Goal: Contribute content: Contribute content

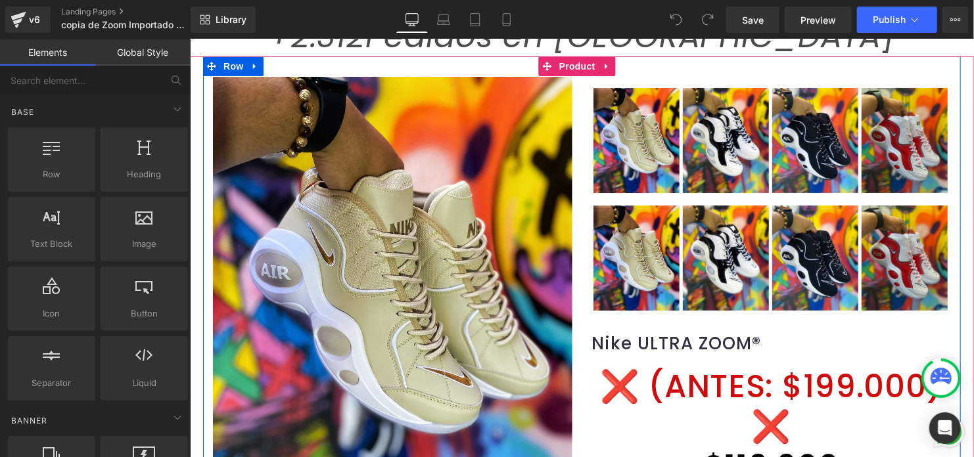
scroll to position [197, 0]
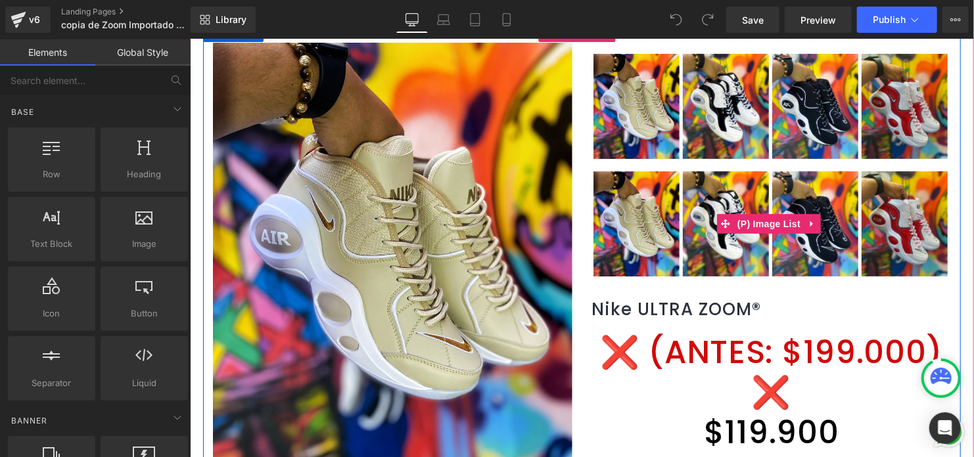
click at [709, 191] on img at bounding box center [725, 223] width 86 height 105
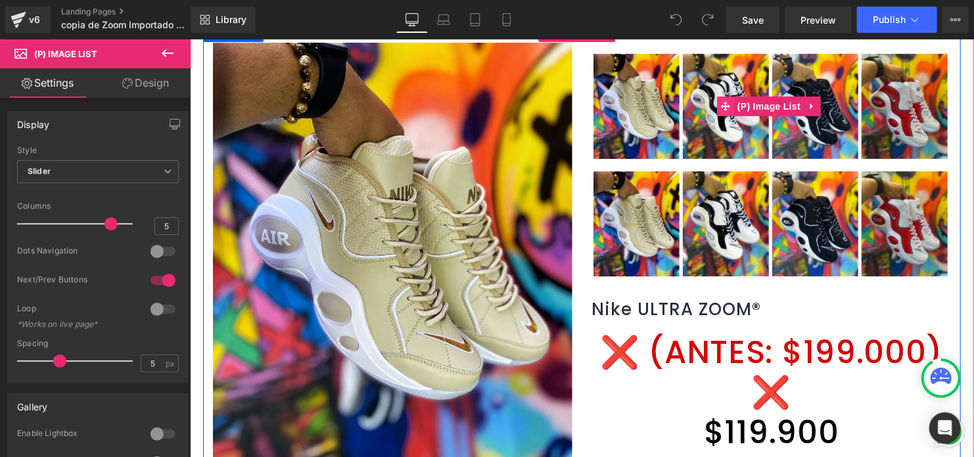
click at [720, 110] on icon at bounding box center [724, 105] width 9 height 9
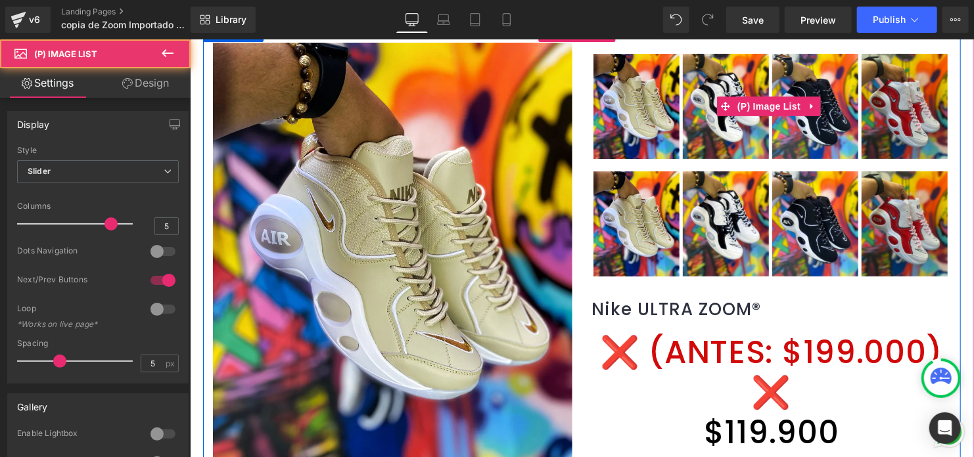
click at [702, 93] on img at bounding box center [725, 105] width 86 height 105
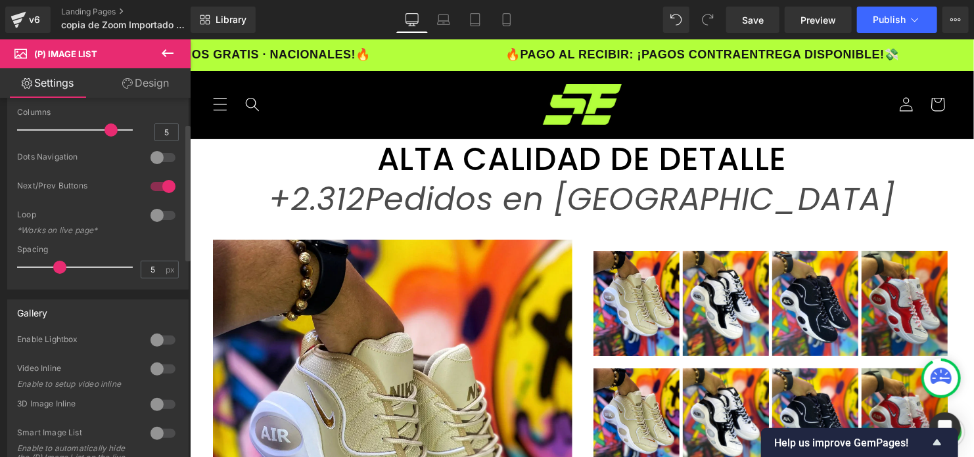
scroll to position [66, 0]
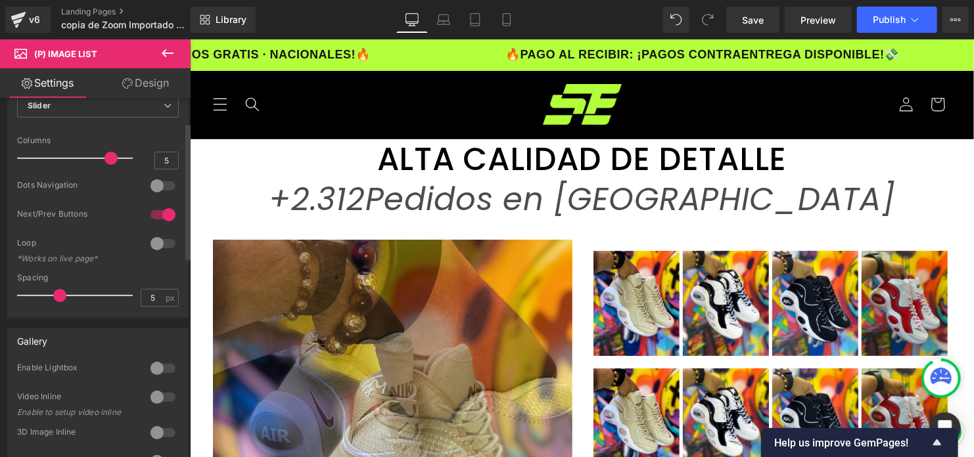
scroll to position [0, 0]
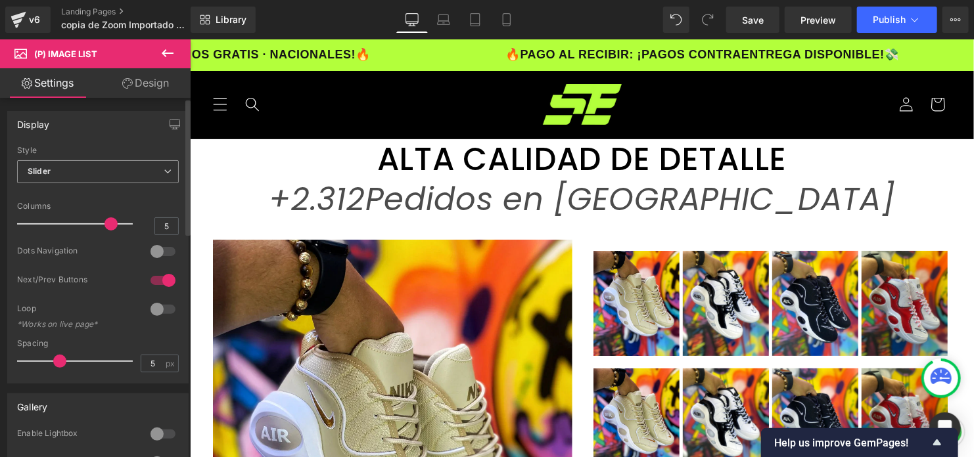
click at [156, 162] on span "Slider" at bounding box center [98, 171] width 162 height 23
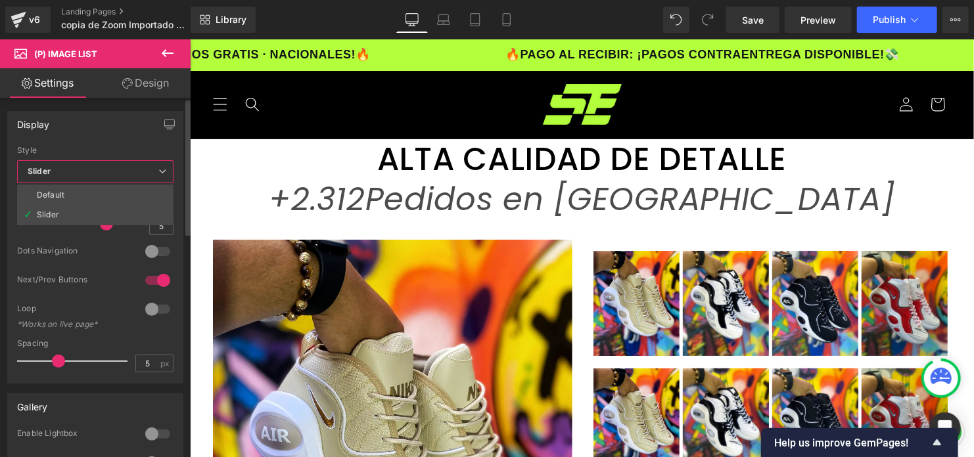
click at [156, 162] on span "Slider" at bounding box center [95, 171] width 156 height 23
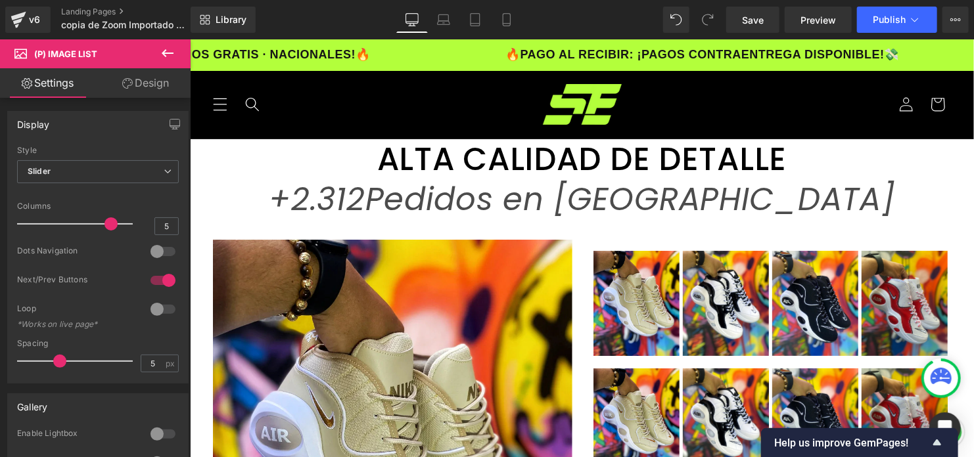
click at [142, 85] on link "Design" at bounding box center [145, 83] width 95 height 30
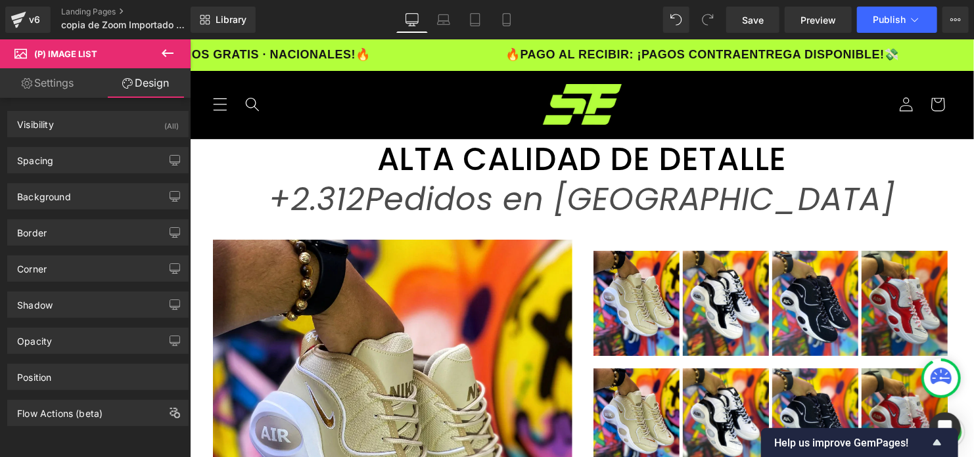
drag, startPoint x: 141, startPoint y: 85, endPoint x: 144, endPoint y: 107, distance: 22.6
click at [70, 79] on link "Settings" at bounding box center [47, 83] width 95 height 30
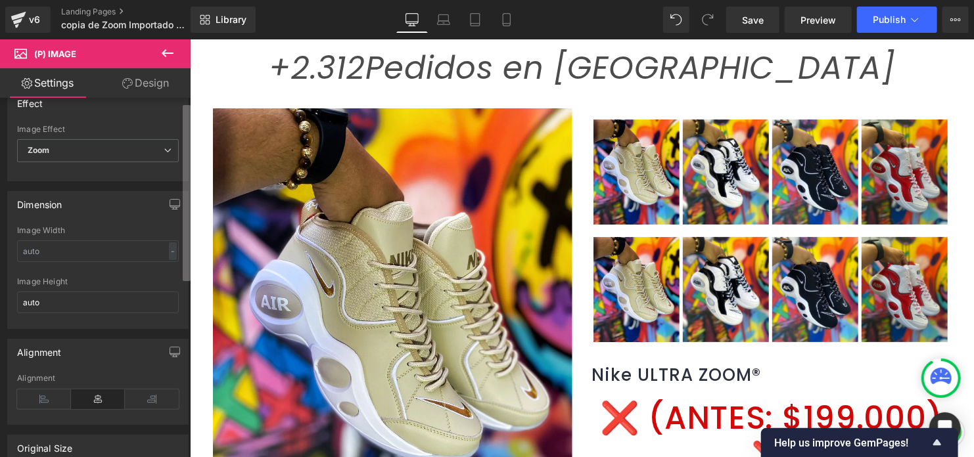
scroll to position [66, 0]
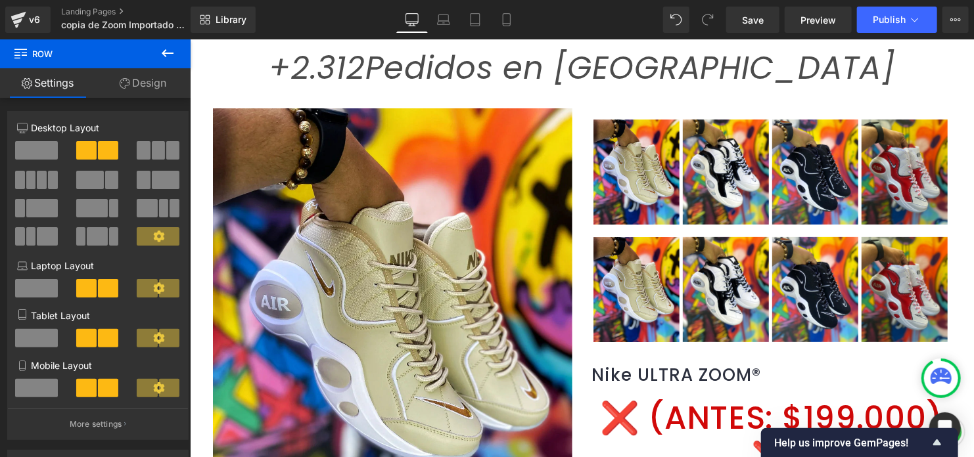
click at [170, 51] on icon at bounding box center [168, 53] width 16 height 16
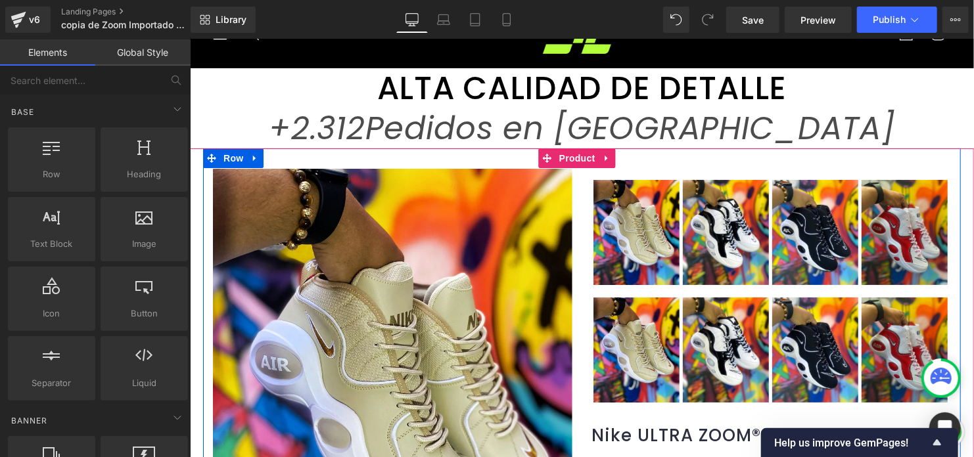
scroll to position [0, 0]
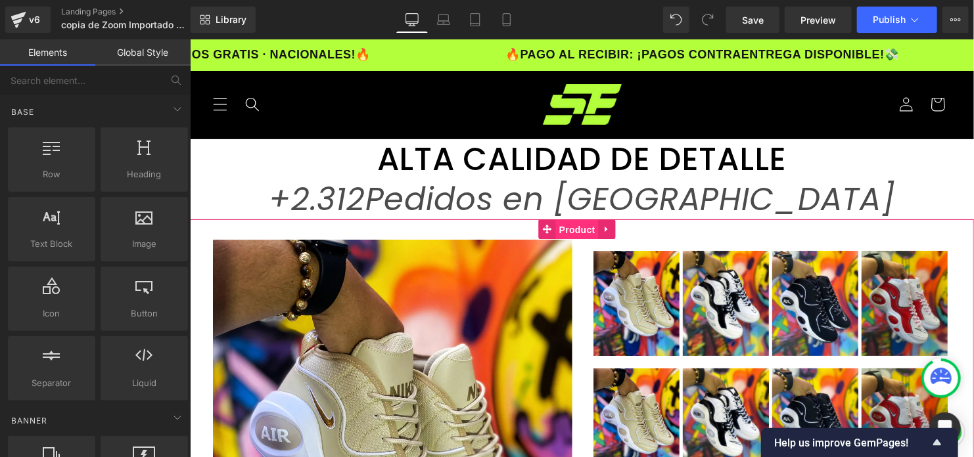
click at [594, 229] on span "Product" at bounding box center [576, 229] width 43 height 20
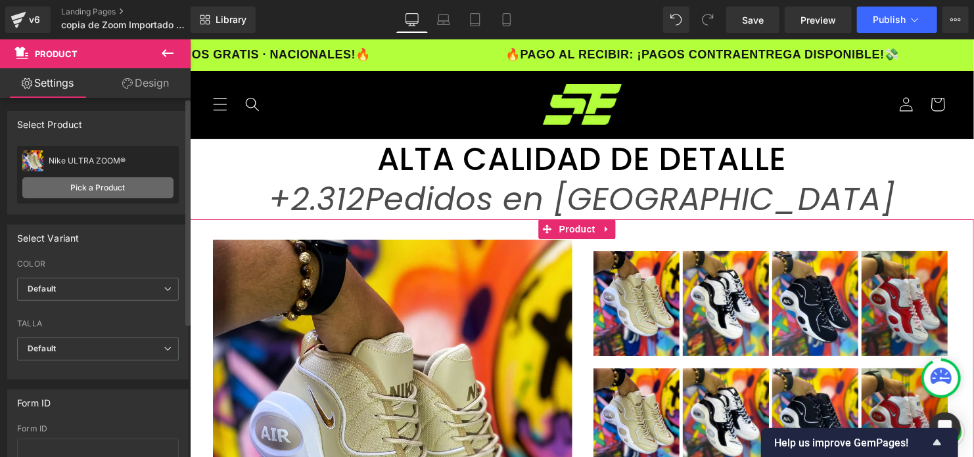
click at [113, 190] on link "Pick a Product" at bounding box center [97, 187] width 151 height 21
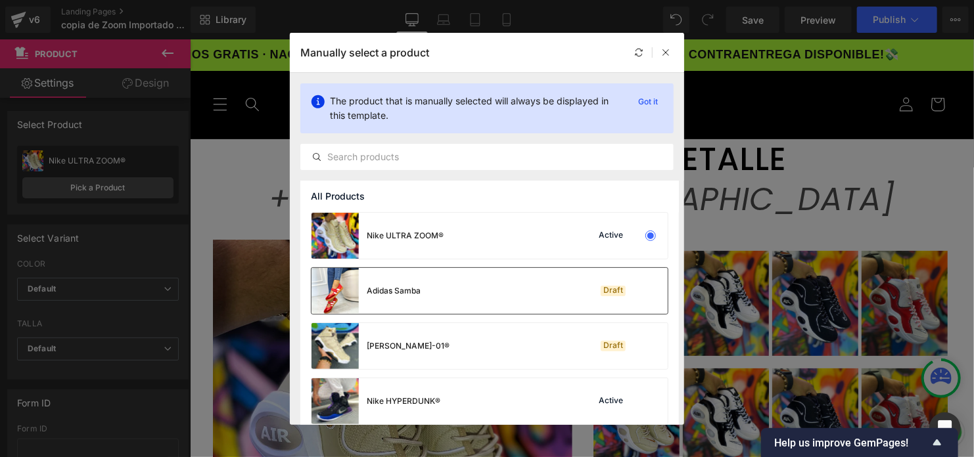
click at [560, 292] on div "Adidas Samba Draft" at bounding box center [489, 291] width 356 height 46
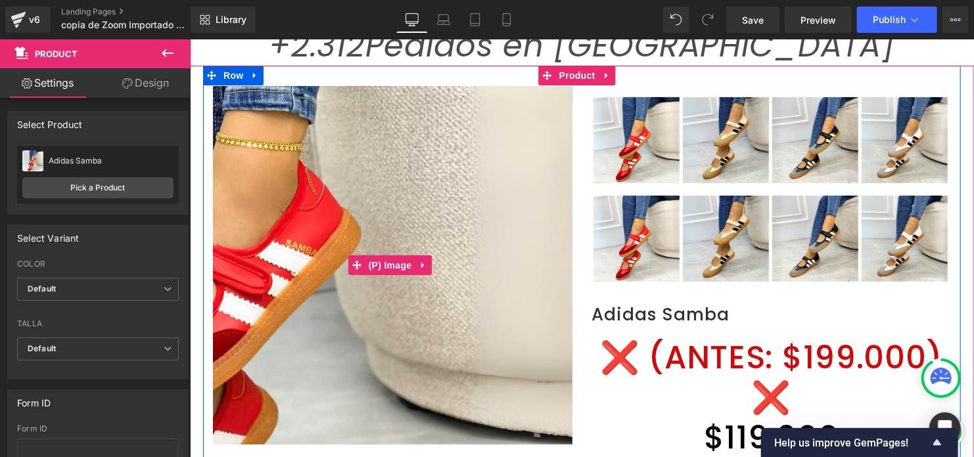
scroll to position [131, 0]
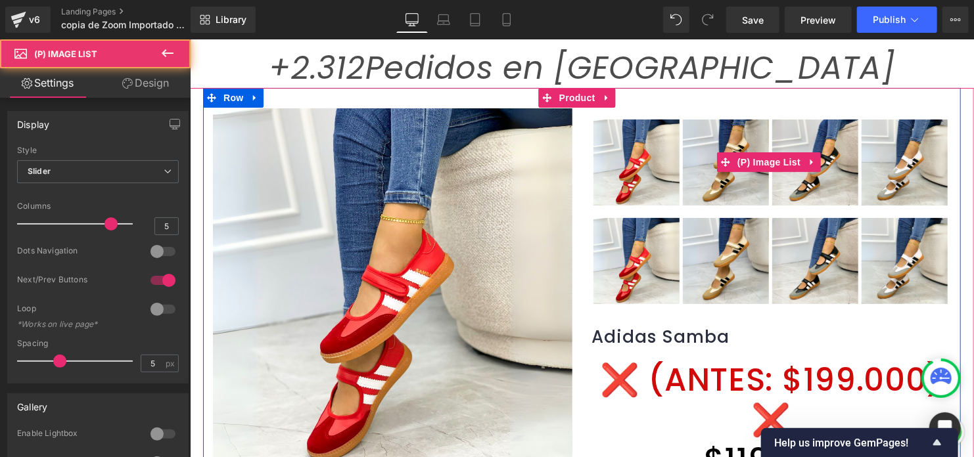
click at [725, 176] on img at bounding box center [725, 162] width 86 height 86
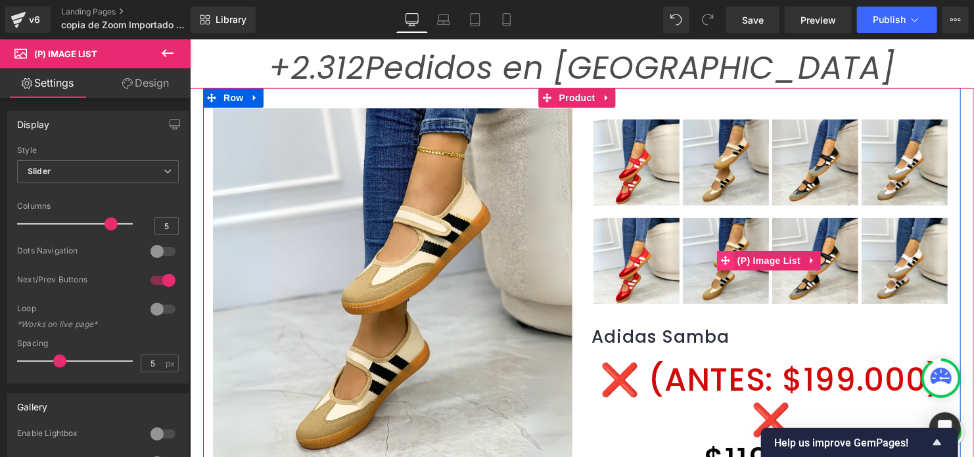
click at [721, 256] on icon at bounding box center [724, 260] width 9 height 9
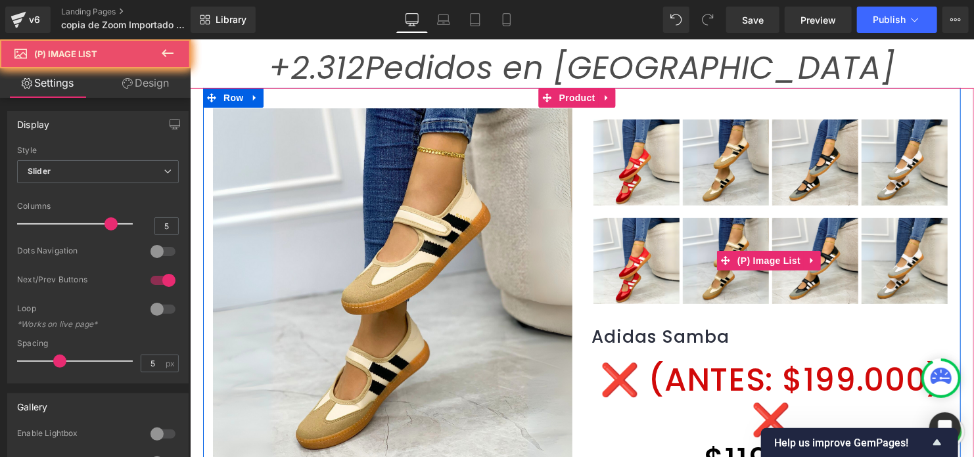
click at [721, 236] on img at bounding box center [725, 260] width 86 height 86
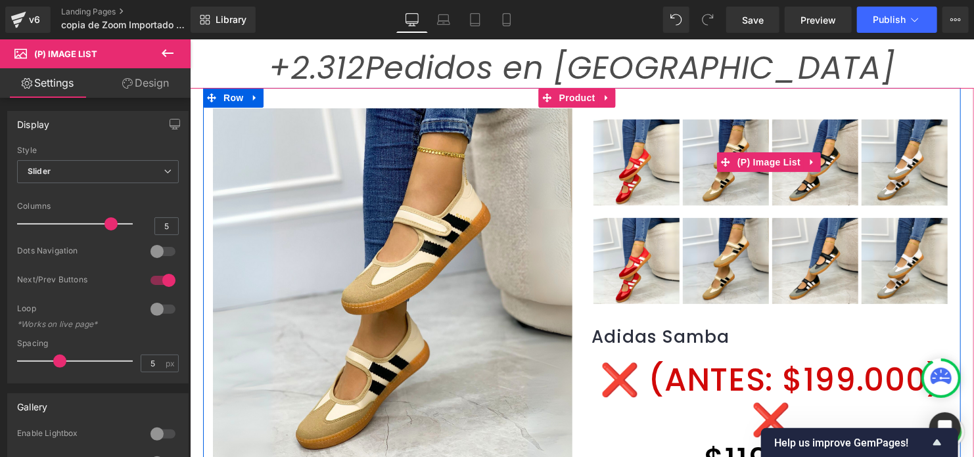
click at [638, 187] on img at bounding box center [636, 162] width 86 height 86
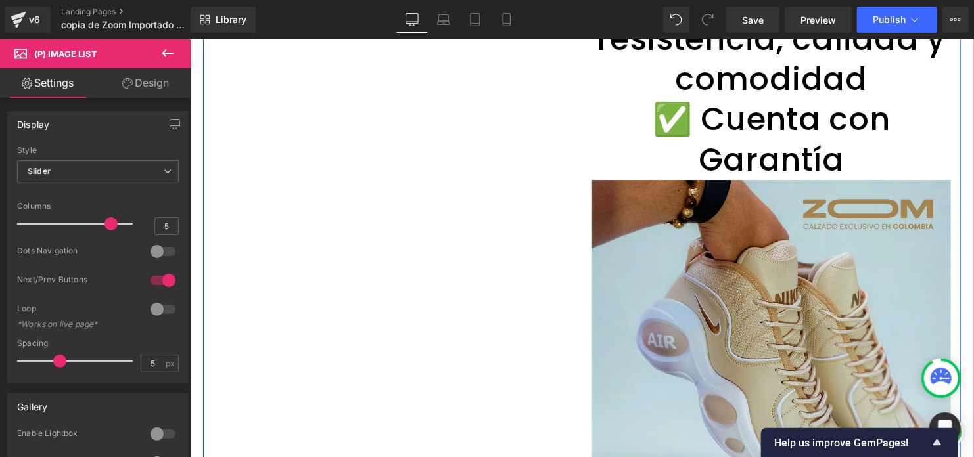
scroll to position [2102, 0]
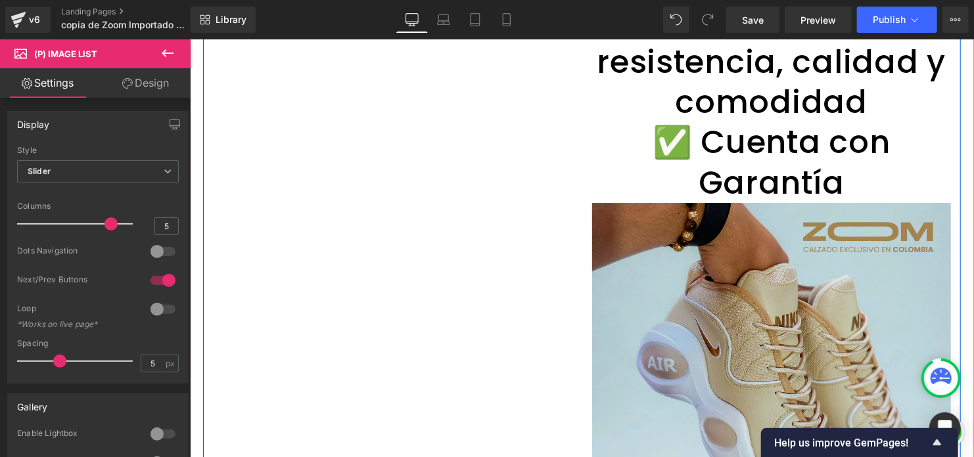
click at [671, 248] on img at bounding box center [770, 381] width 359 height 359
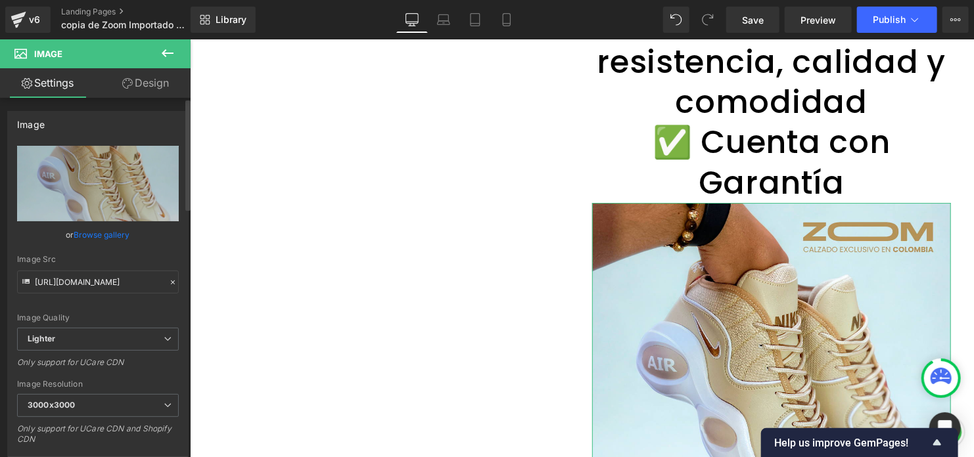
click at [112, 238] on link "Browse gallery" at bounding box center [102, 234] width 56 height 23
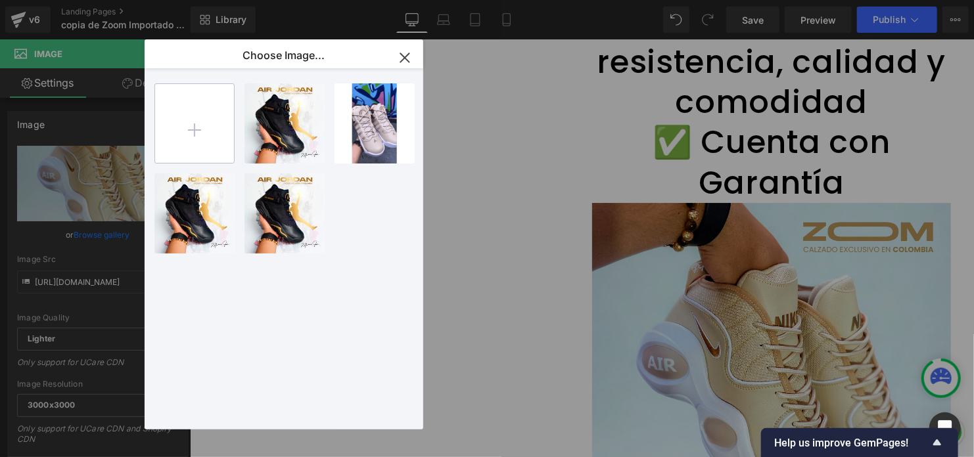
click at [199, 114] on input "file" at bounding box center [194, 123] width 79 height 79
type input "C:\fakepath\5.png"
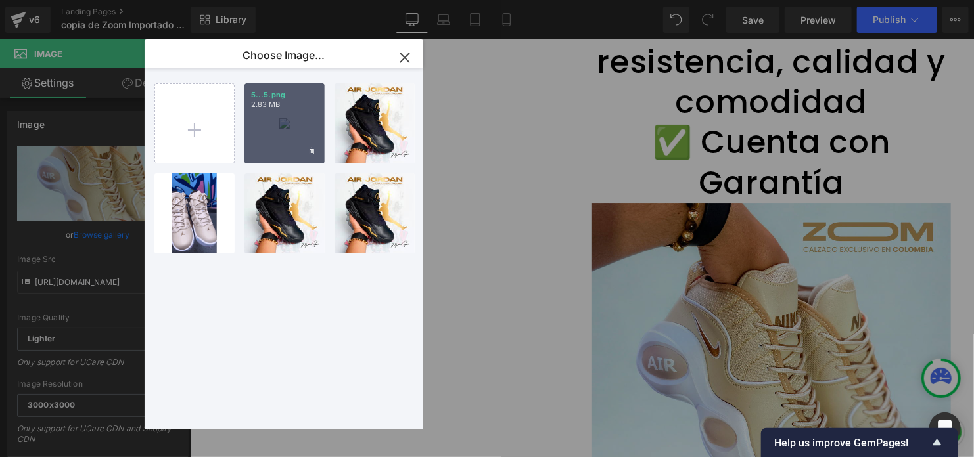
click at [285, 127] on div "5...5.png 2.83 MB" at bounding box center [284, 123] width 80 height 80
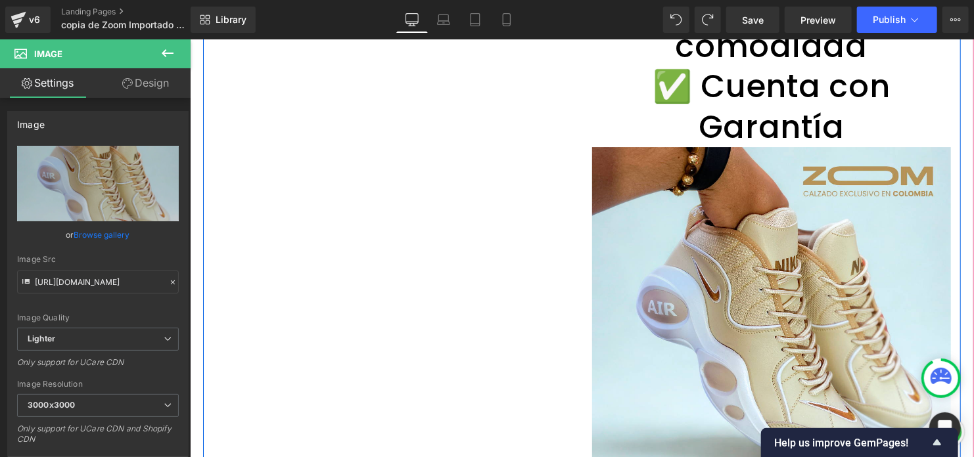
scroll to position [2075, 0]
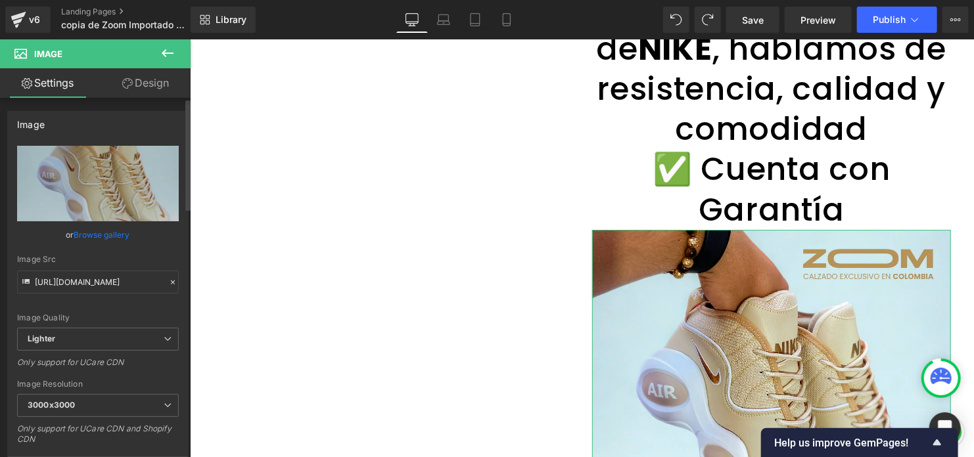
click at [110, 232] on link "Browse gallery" at bounding box center [102, 234] width 56 height 23
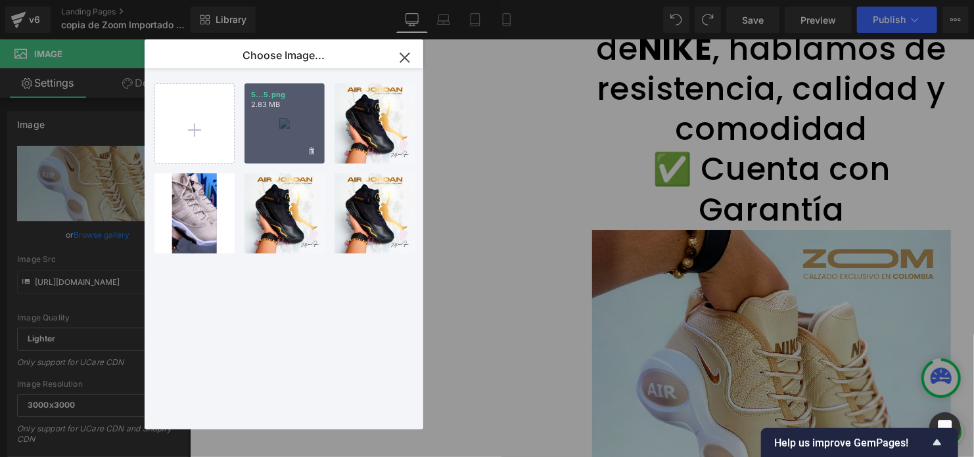
click at [273, 137] on div "5...5.png 2.83 MB" at bounding box center [284, 123] width 80 height 80
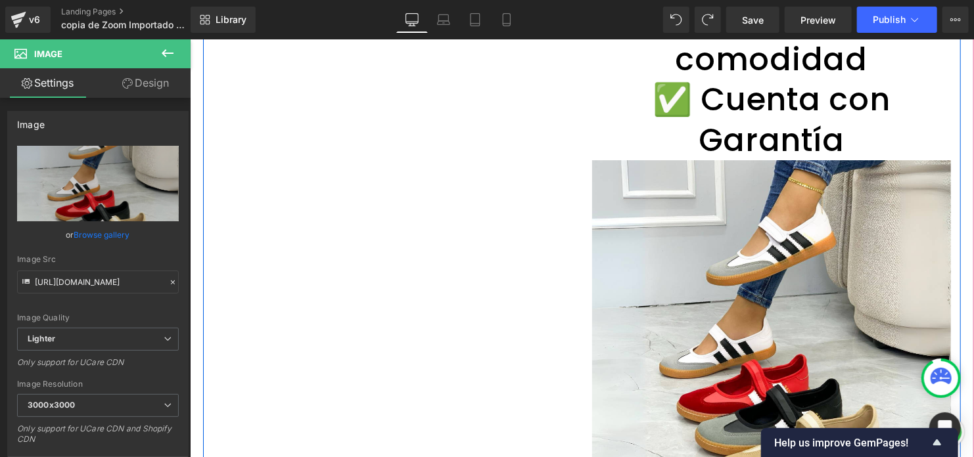
scroll to position [2141, 0]
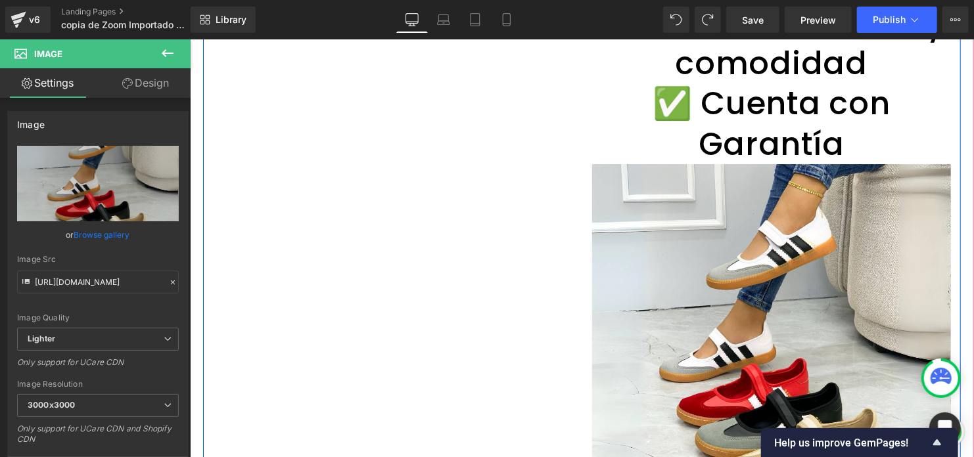
type input "[URL][DOMAIN_NAME]"
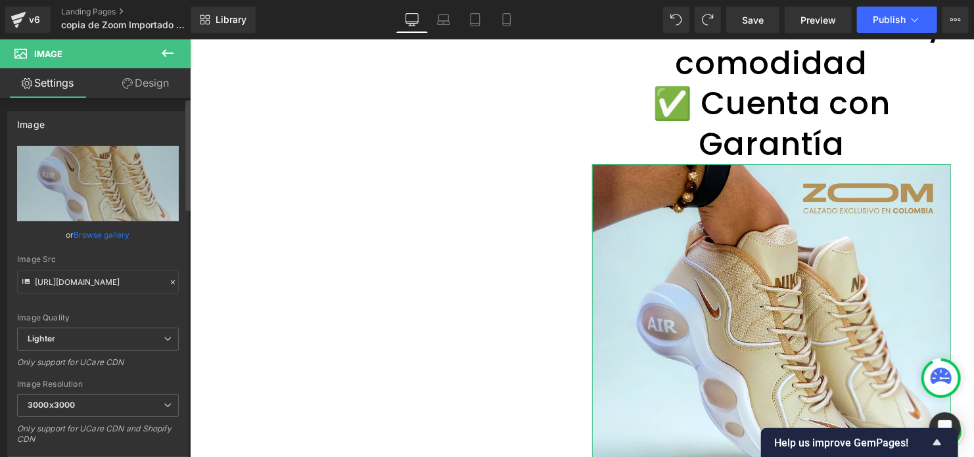
click at [104, 235] on link "Browse gallery" at bounding box center [102, 234] width 56 height 23
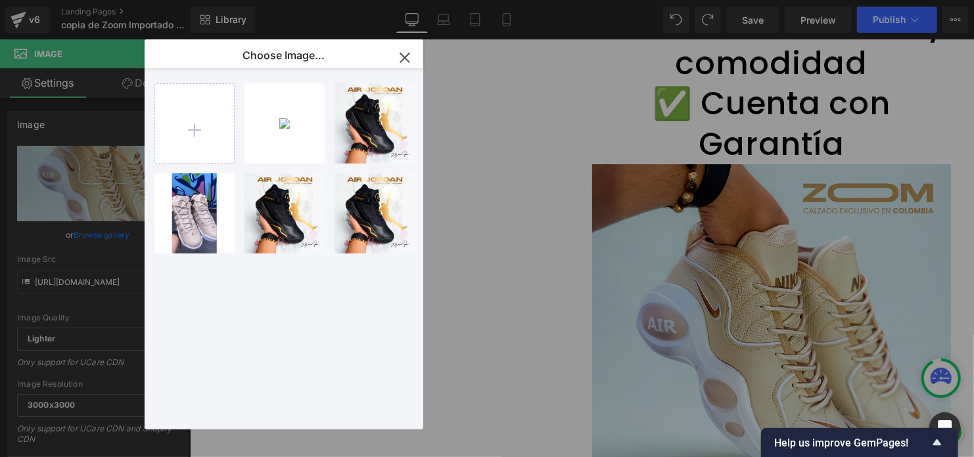
click at [396, 55] on icon "button" at bounding box center [404, 57] width 21 height 21
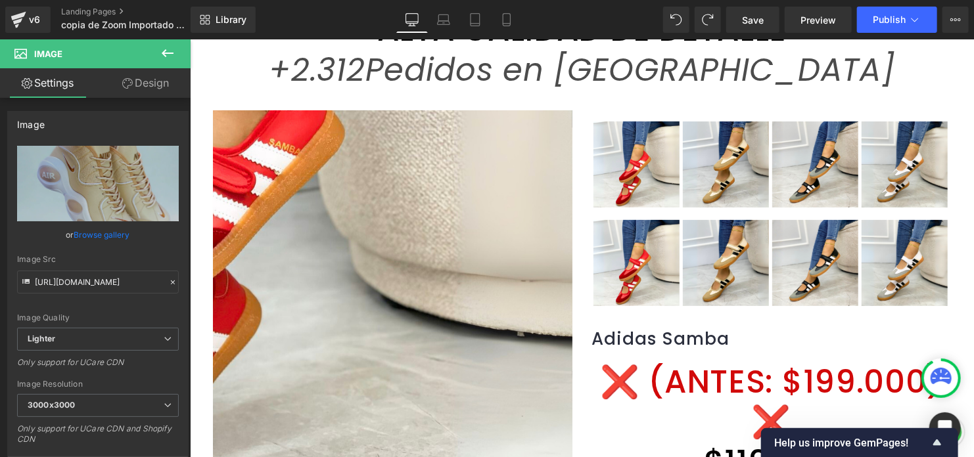
scroll to position [131, 0]
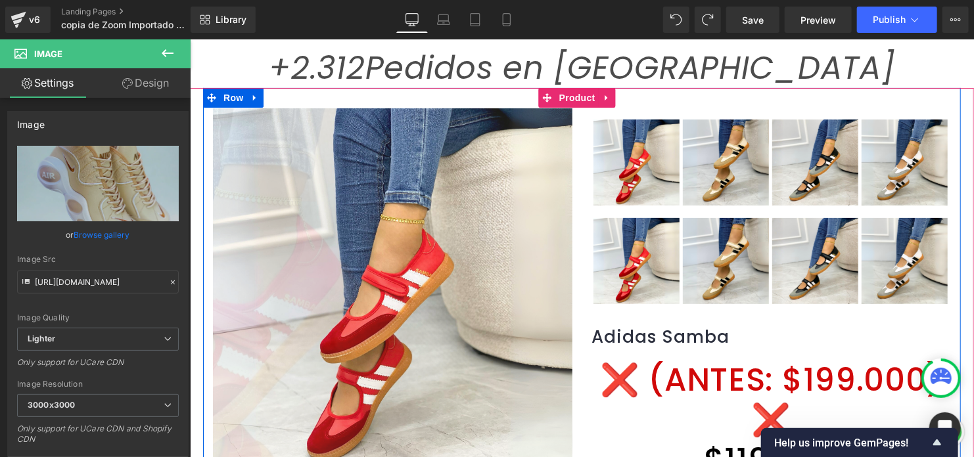
click at [540, 238] on img at bounding box center [237, 330] width 709 height 709
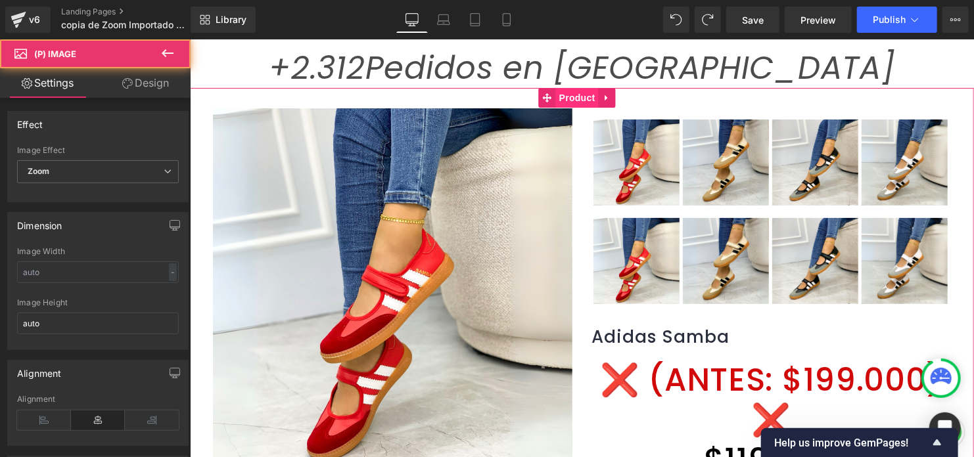
click at [581, 99] on span "Product" at bounding box center [576, 97] width 43 height 20
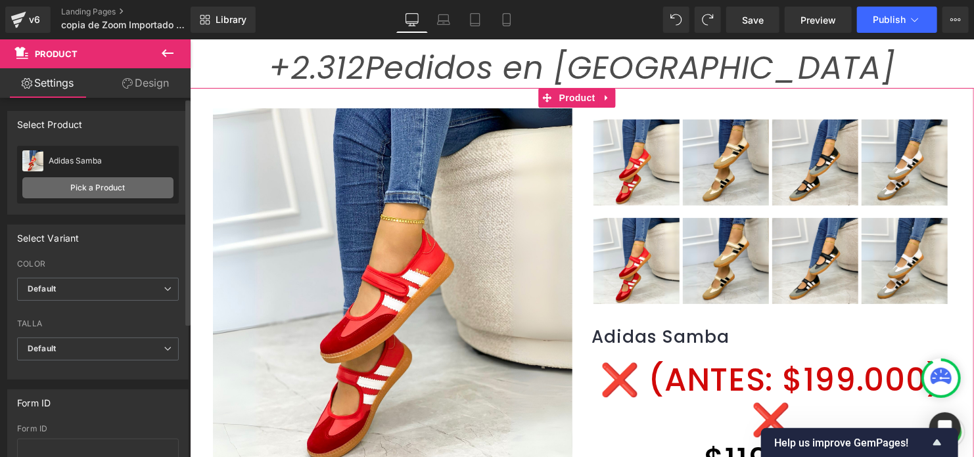
click at [127, 184] on link "Pick a Product" at bounding box center [97, 187] width 151 height 21
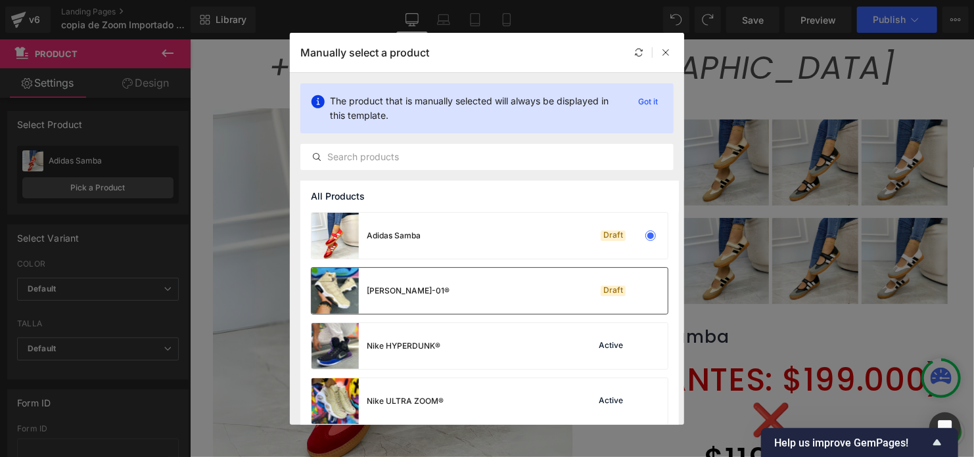
click at [496, 309] on div "[PERSON_NAME]-01® Draft" at bounding box center [489, 291] width 356 height 46
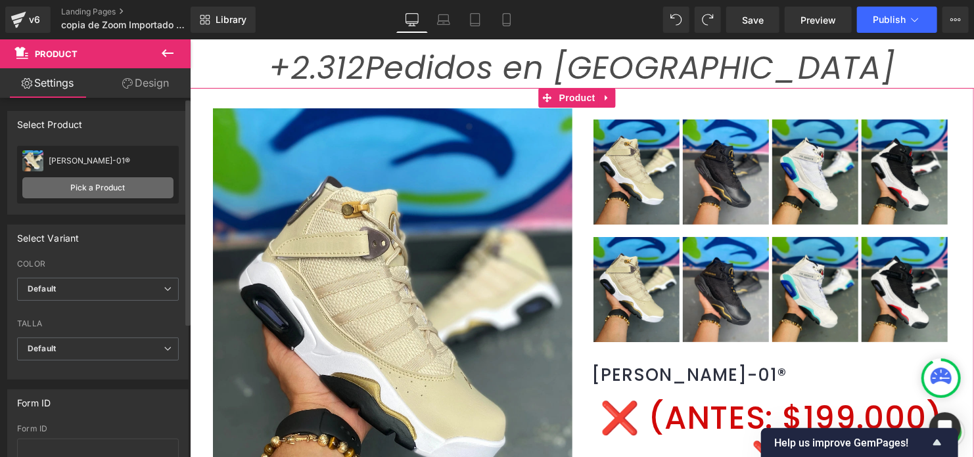
click at [140, 185] on link "Pick a Product" at bounding box center [97, 187] width 151 height 21
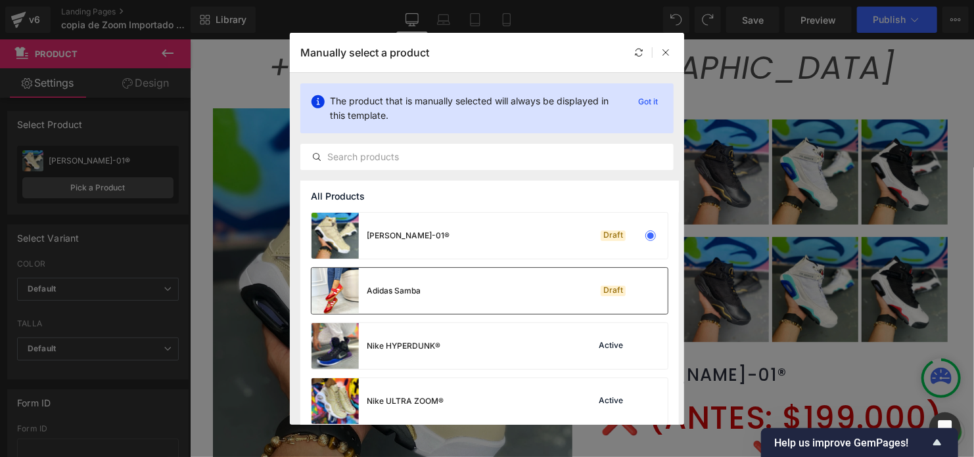
click at [340, 297] on img at bounding box center [334, 291] width 47 height 46
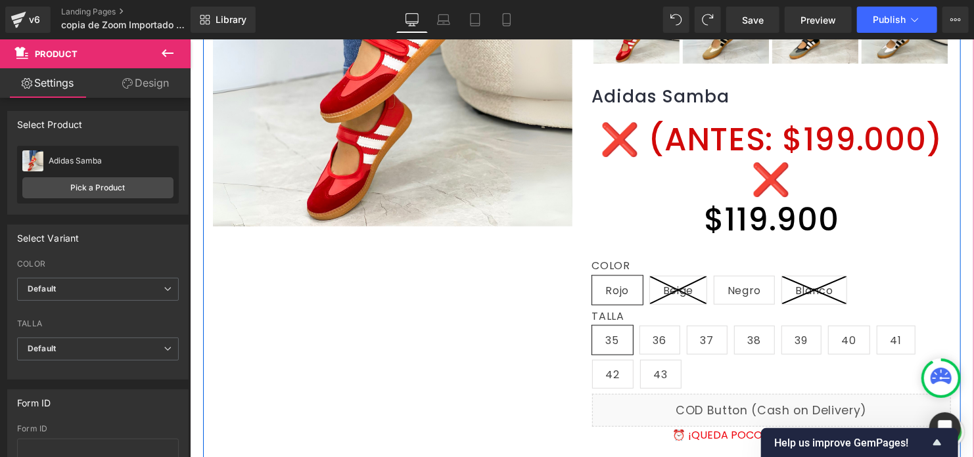
scroll to position [394, 0]
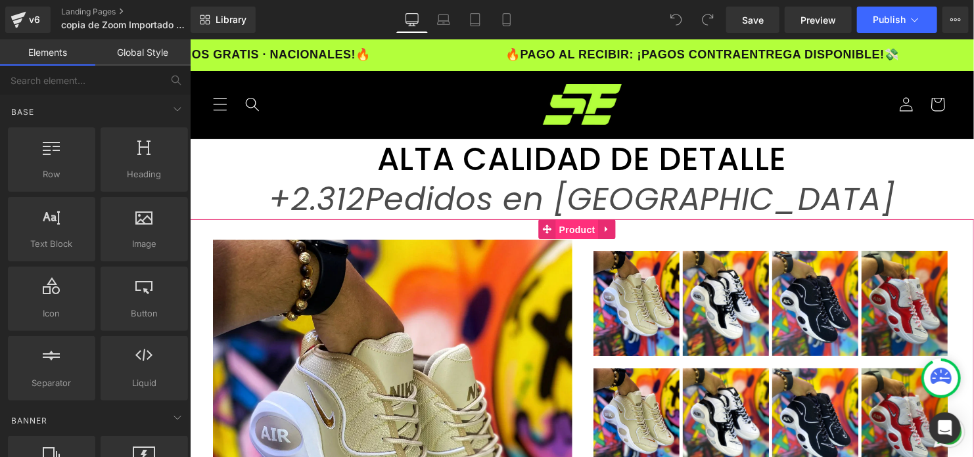
click at [561, 233] on span "Product" at bounding box center [576, 229] width 43 height 20
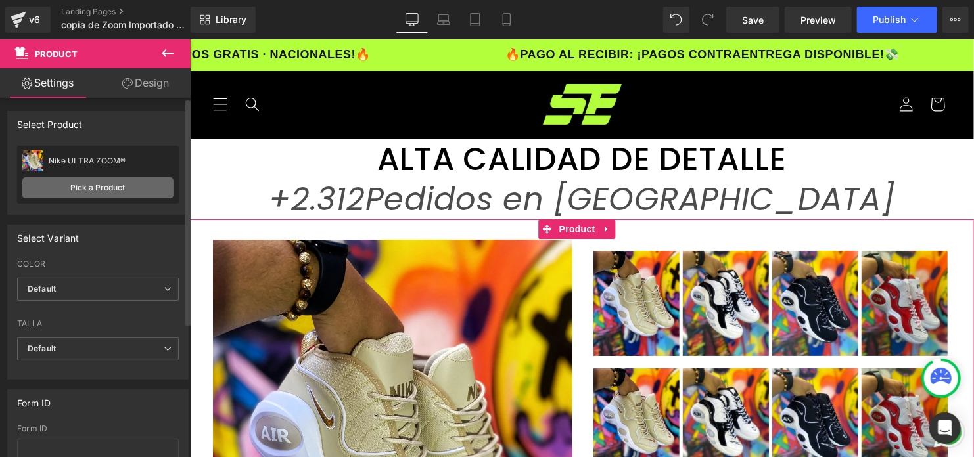
click at [83, 180] on link "Pick a Product" at bounding box center [97, 187] width 151 height 21
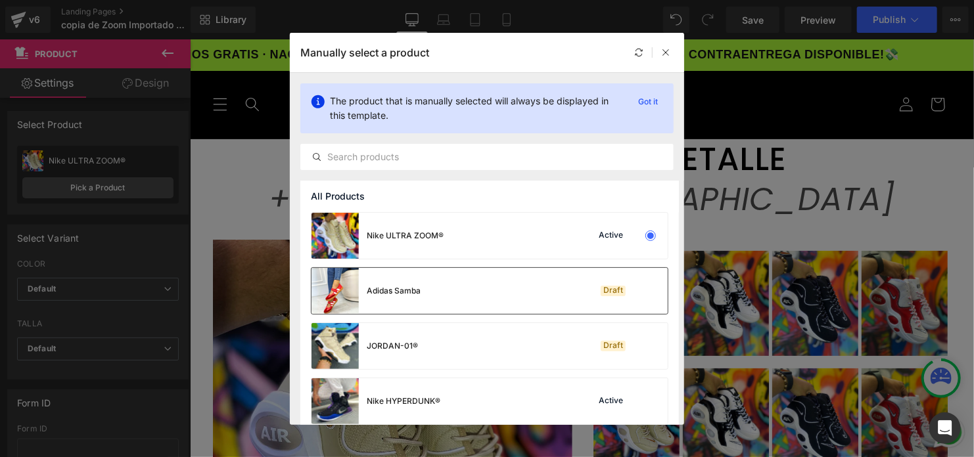
click at [350, 296] on img at bounding box center [334, 291] width 47 height 46
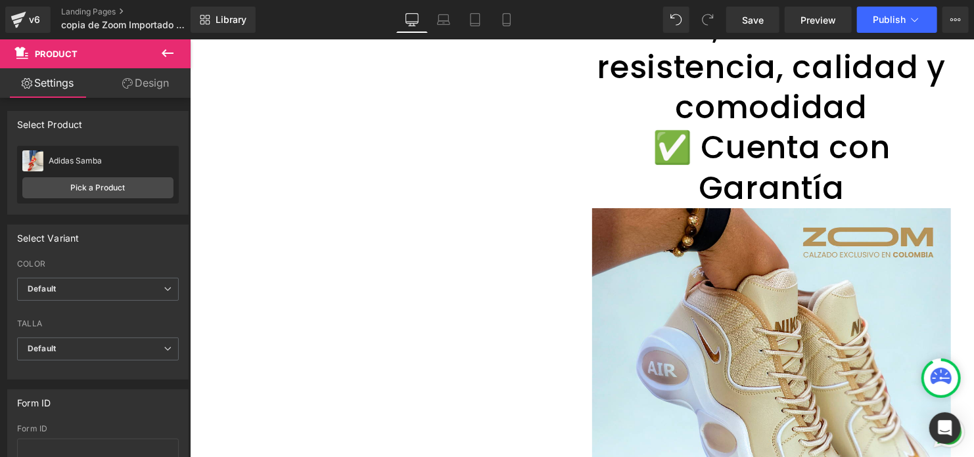
scroll to position [2102, 0]
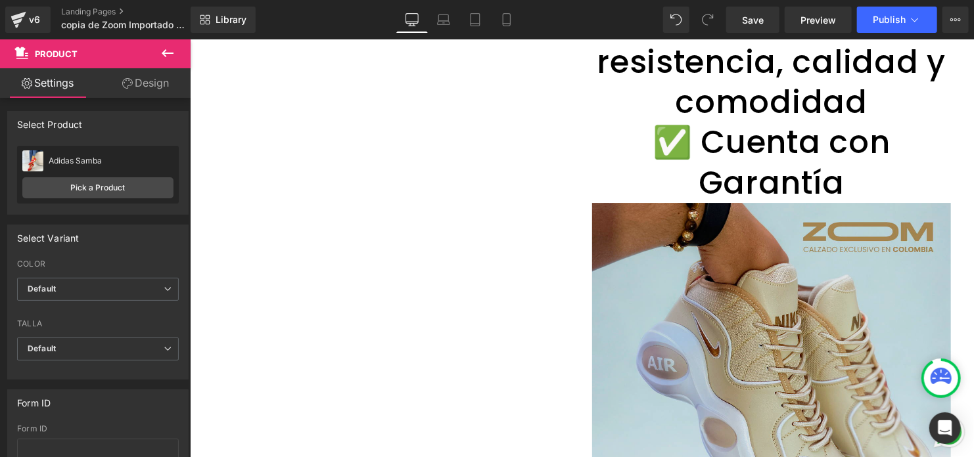
click at [712, 252] on img at bounding box center [770, 381] width 359 height 359
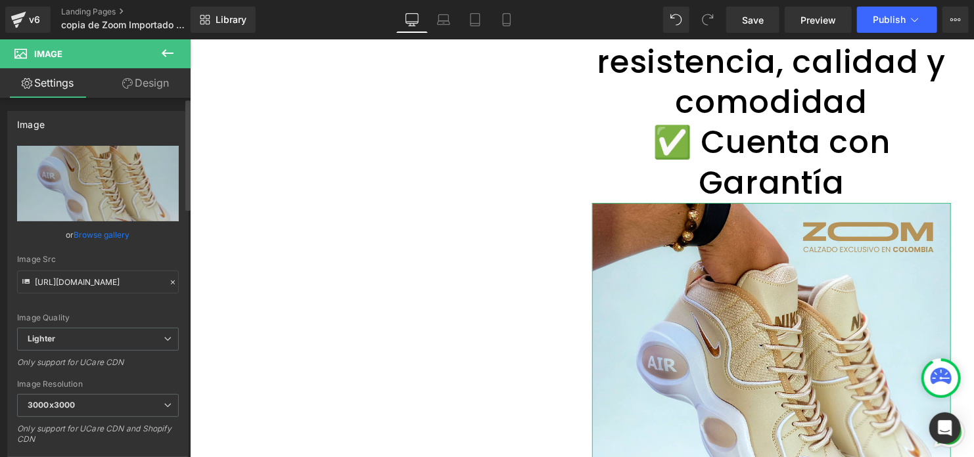
click at [115, 227] on link "Browse gallery" at bounding box center [102, 234] width 56 height 23
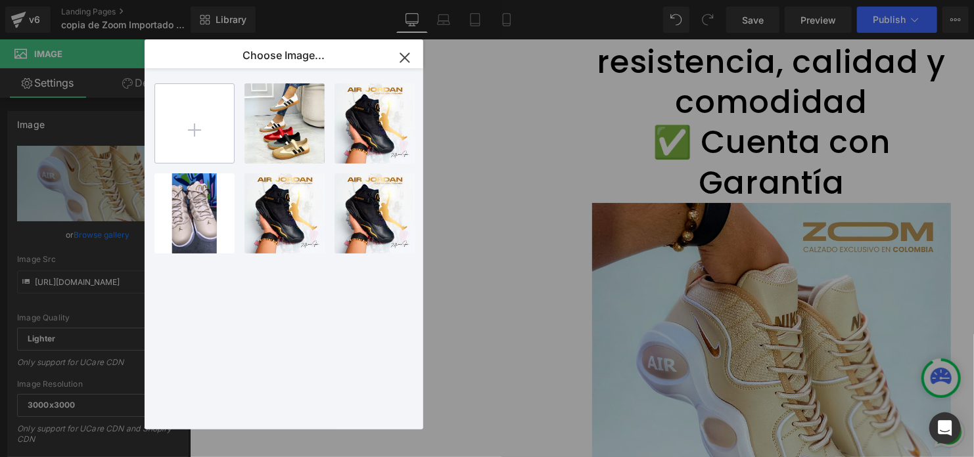
click at [212, 106] on input "file" at bounding box center [194, 123] width 79 height 79
click at [407, 51] on icon "button" at bounding box center [404, 57] width 21 height 21
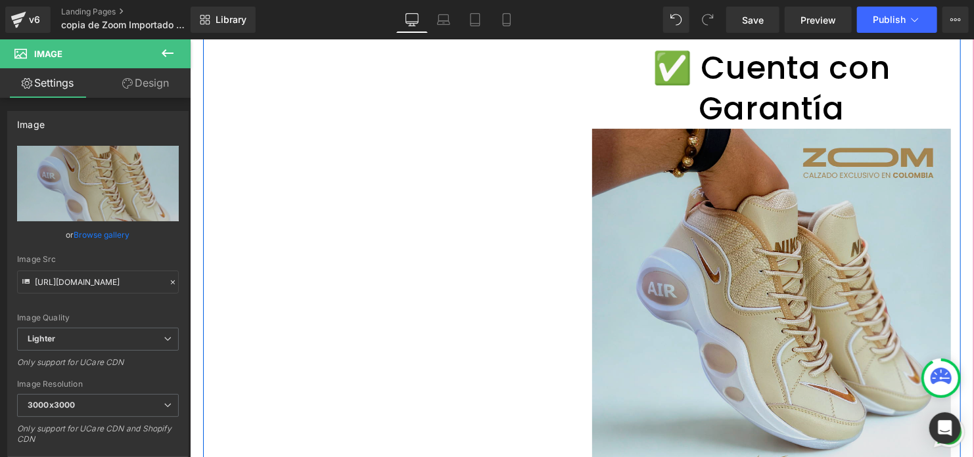
scroll to position [2233, 0]
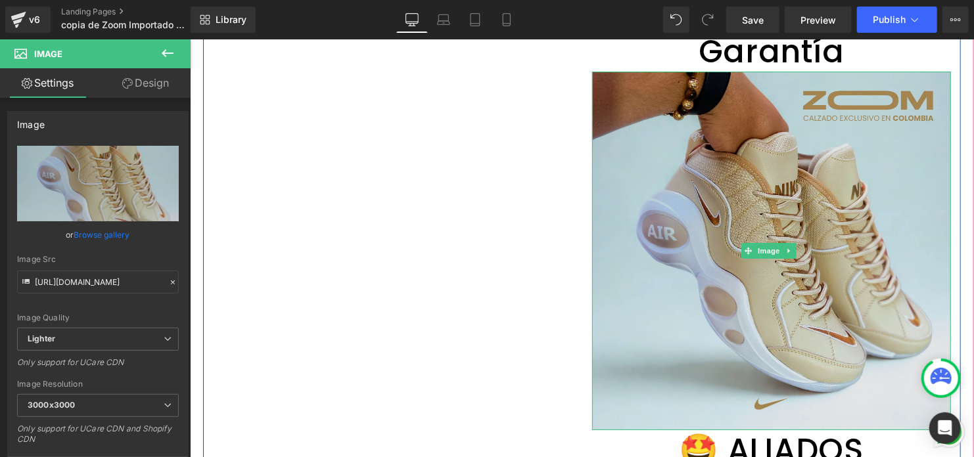
click at [797, 223] on img at bounding box center [770, 250] width 359 height 359
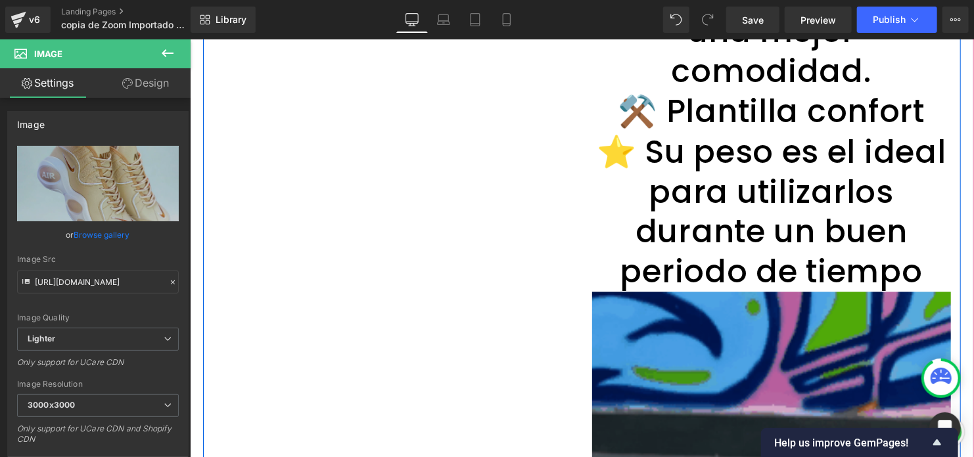
scroll to position [1248, 0]
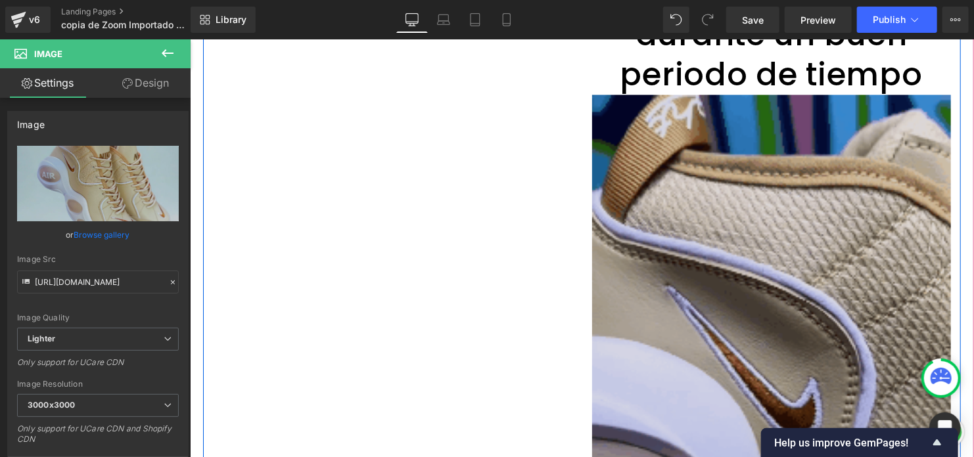
click at [693, 143] on img at bounding box center [770, 415] width 359 height 640
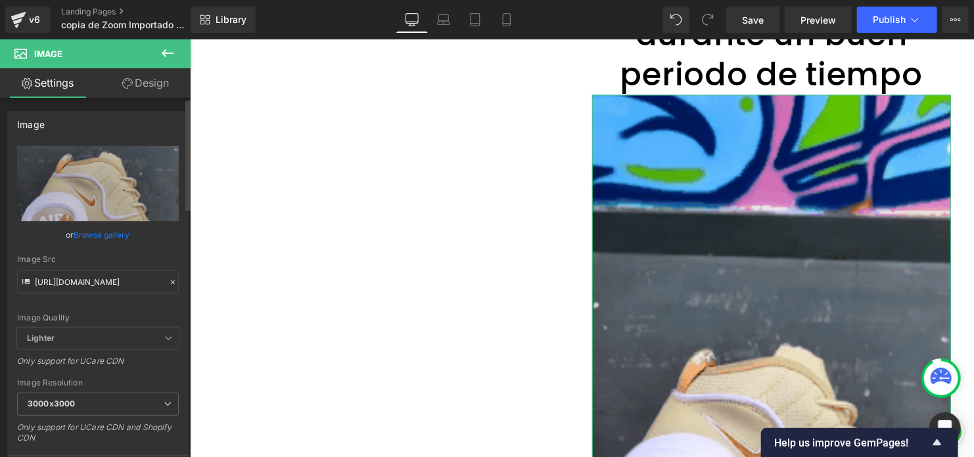
click at [86, 232] on link "Browse gallery" at bounding box center [102, 234] width 56 height 23
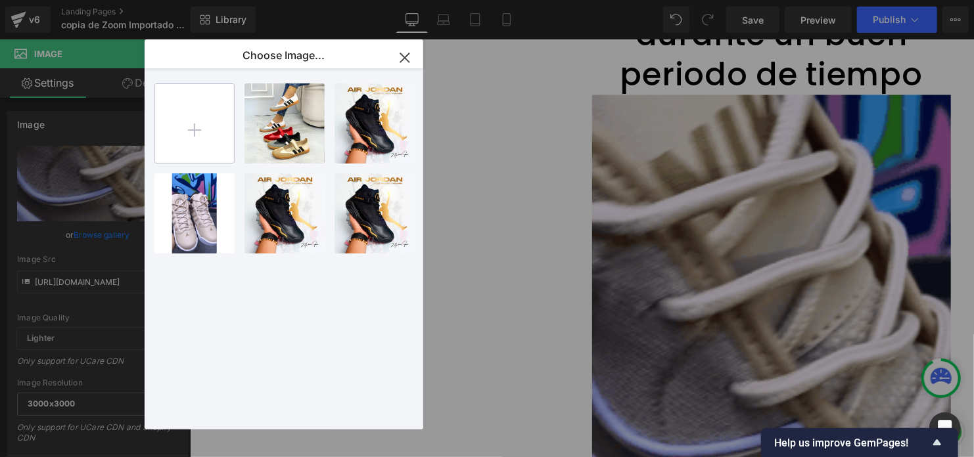
click at [213, 135] on input "file" at bounding box center [194, 123] width 79 height 79
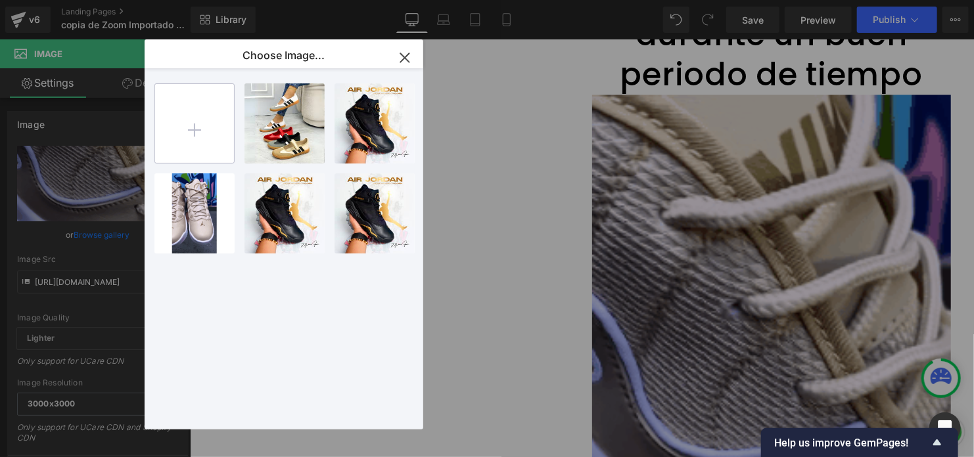
click at [189, 103] on input "file" at bounding box center [194, 123] width 79 height 79
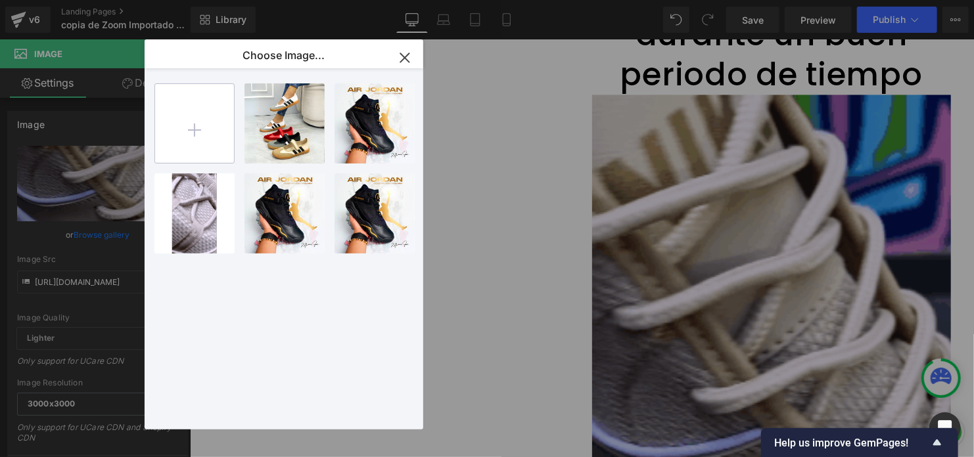
type input "C:\fakepath\0b7061825b6a4322b484ee37e9396ea8.gif"
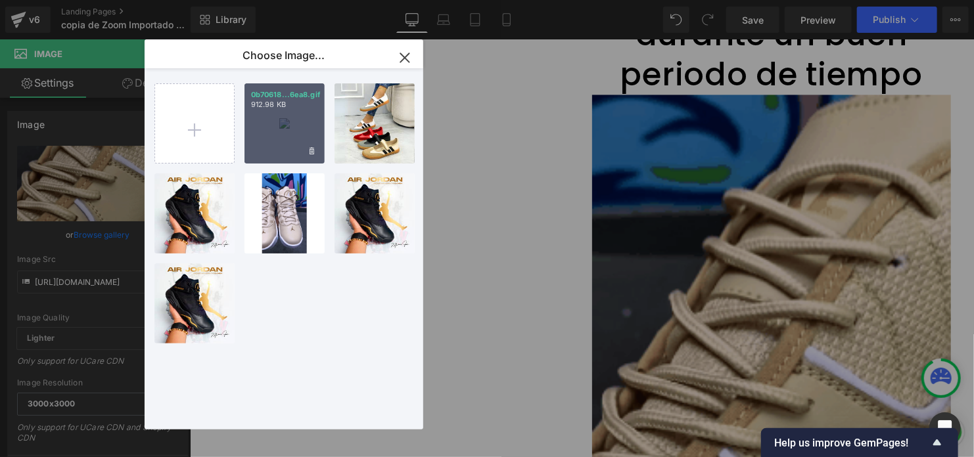
click at [297, 131] on div "0b70618...6ea8.gif 912.98 KB" at bounding box center [284, 123] width 80 height 80
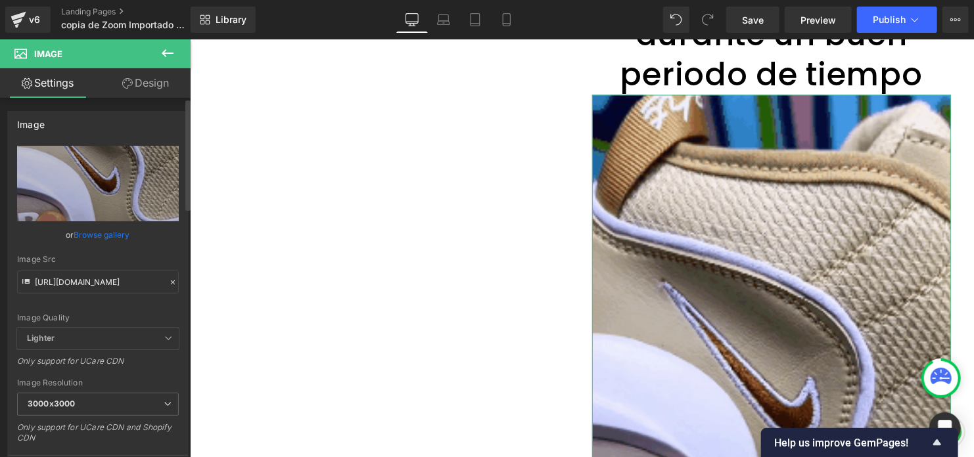
click at [92, 235] on link "Browse gallery" at bounding box center [102, 234] width 56 height 23
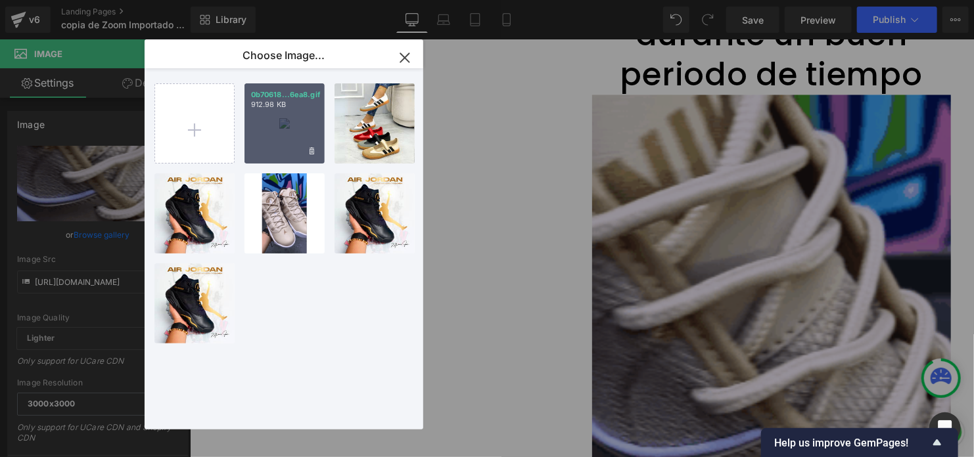
click at [261, 104] on p "912.98 KB" at bounding box center [284, 105] width 67 height 10
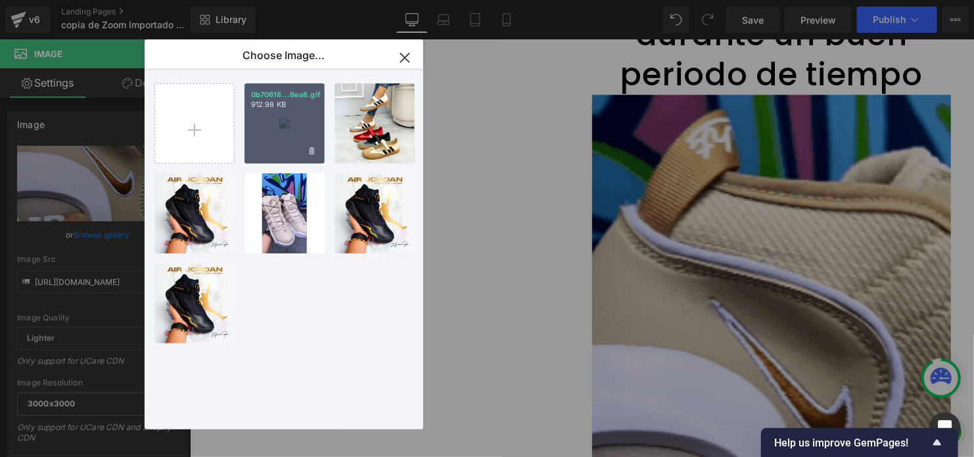
type input "https://ucarecdn.com/8d01b0a9-25c0-4bec-9140-912a0d2bedea/0b7061825b6a4322b484e…"
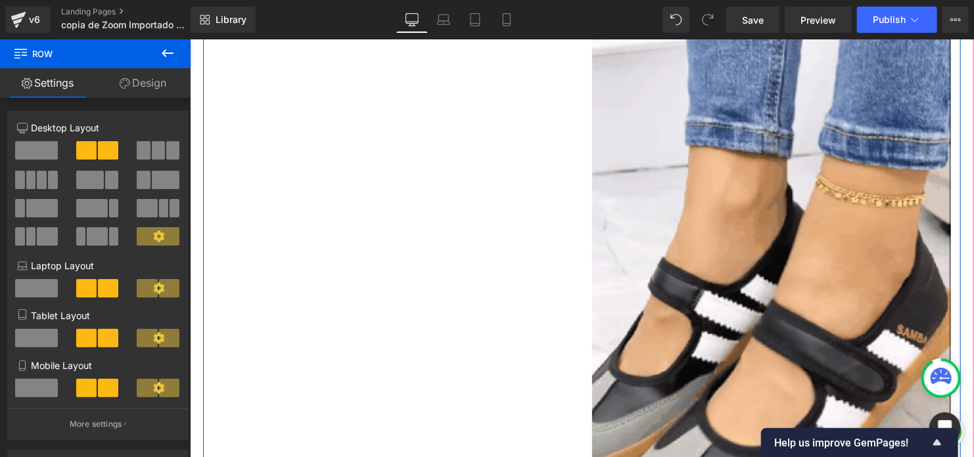
scroll to position [1774, 0]
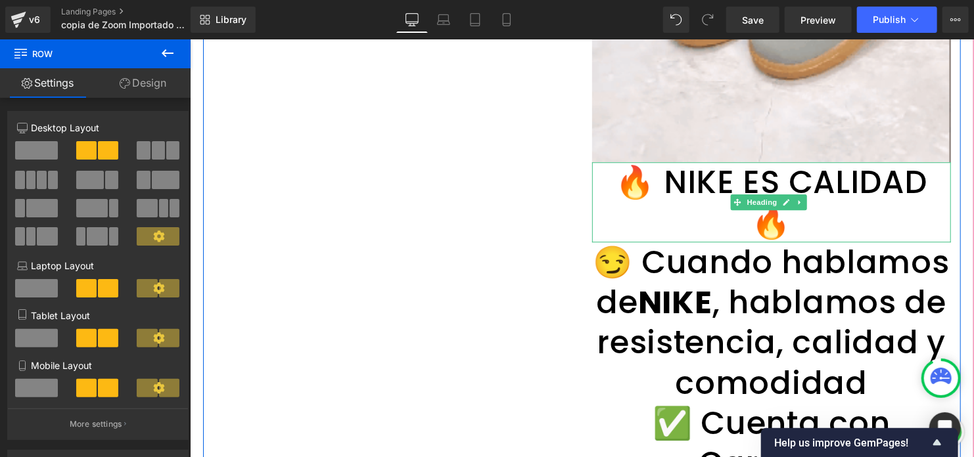
click at [721, 162] on h1 "🔥 NIKE ES CALIDAD 🔥" at bounding box center [770, 202] width 359 height 80
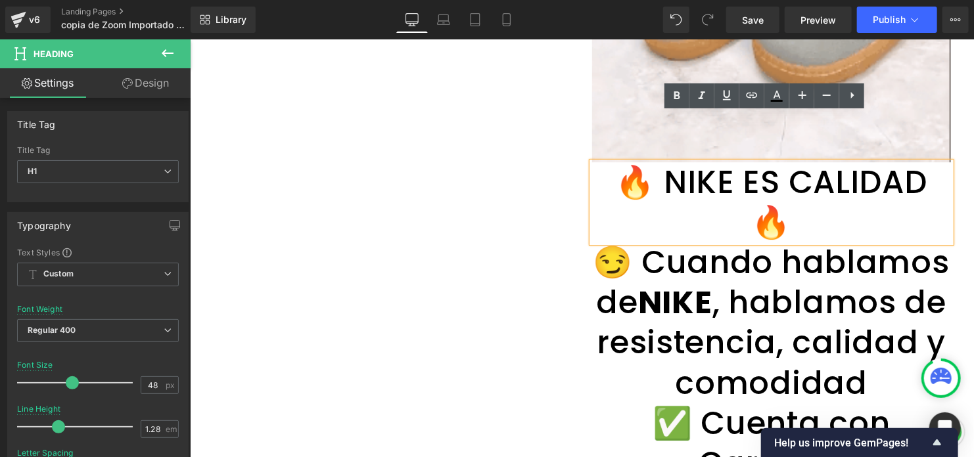
click at [723, 162] on h1 "🔥 NIKE ES CALIDAD 🔥" at bounding box center [770, 202] width 359 height 80
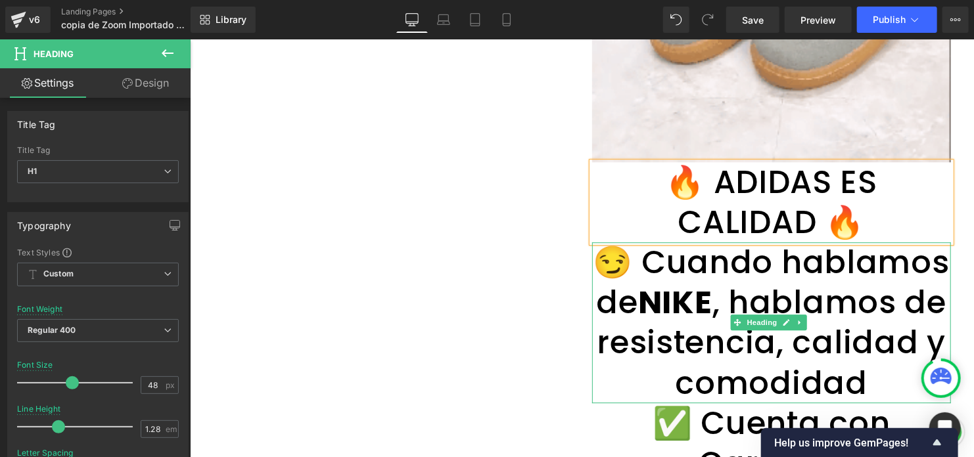
click at [711, 280] on strong "NIKE" at bounding box center [674, 302] width 74 height 44
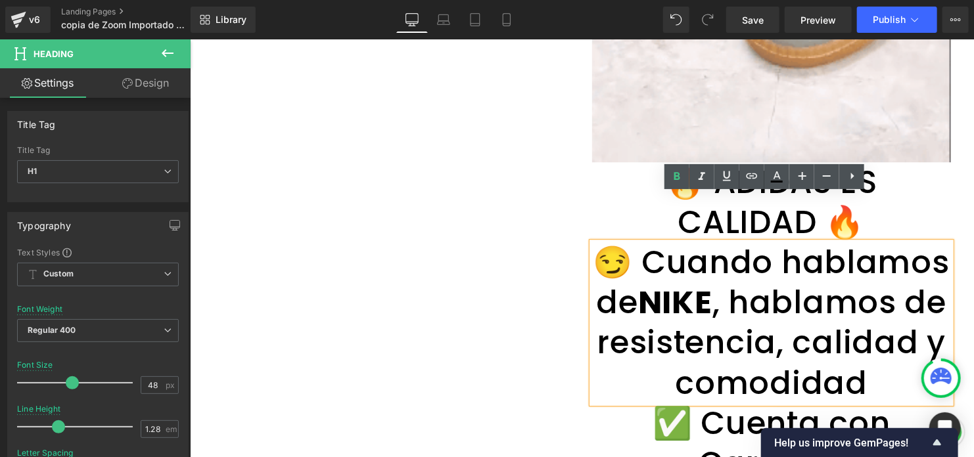
click at [711, 280] on strong "NIKE" at bounding box center [674, 302] width 74 height 44
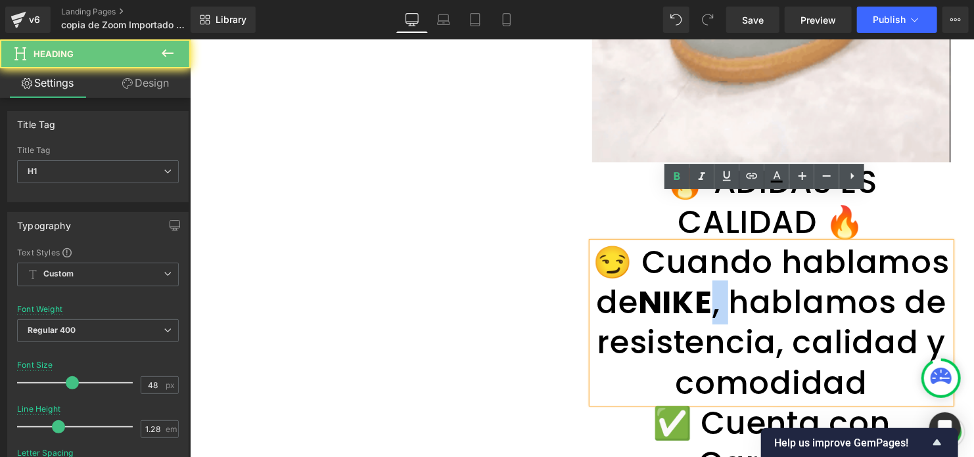
click at [711, 280] on strong "NIKE" at bounding box center [674, 302] width 74 height 44
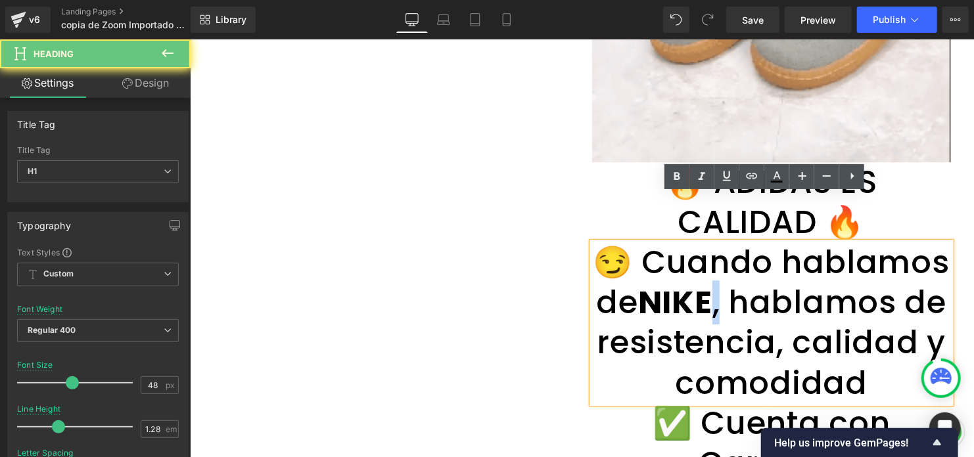
click at [711, 280] on strong "NIKE" at bounding box center [674, 302] width 74 height 44
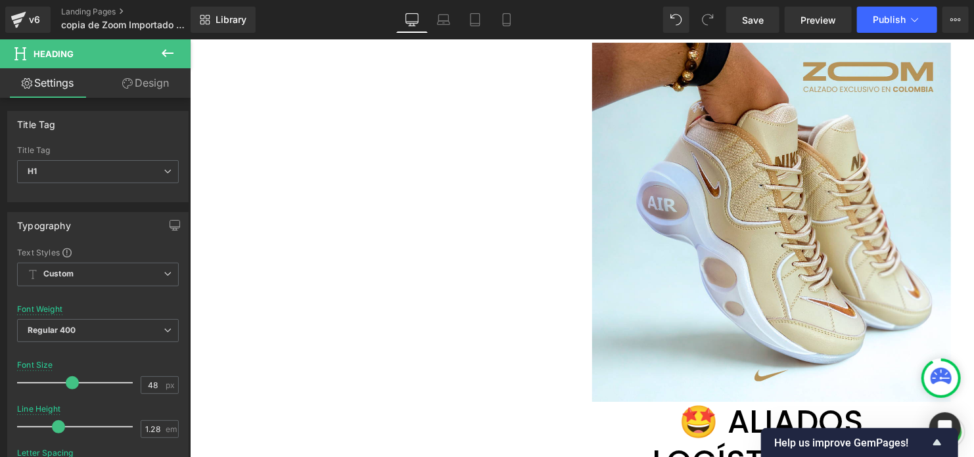
scroll to position [2233, 0]
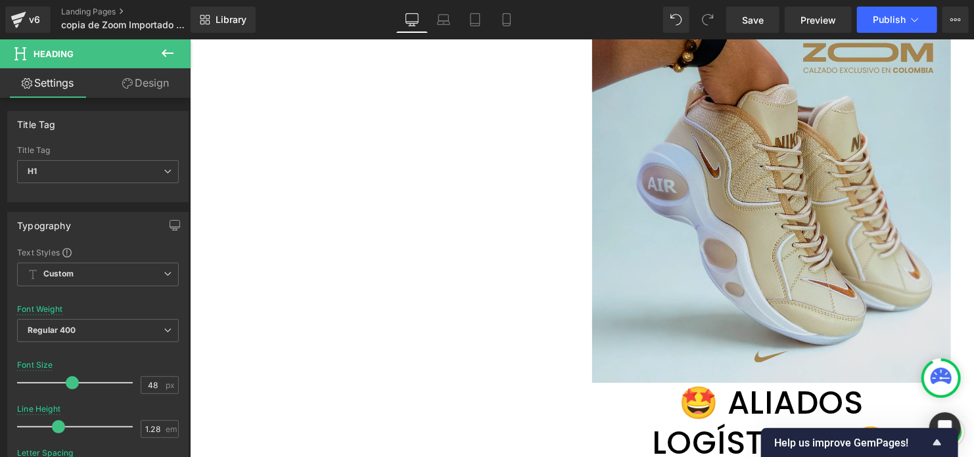
click at [753, 178] on img at bounding box center [770, 202] width 359 height 359
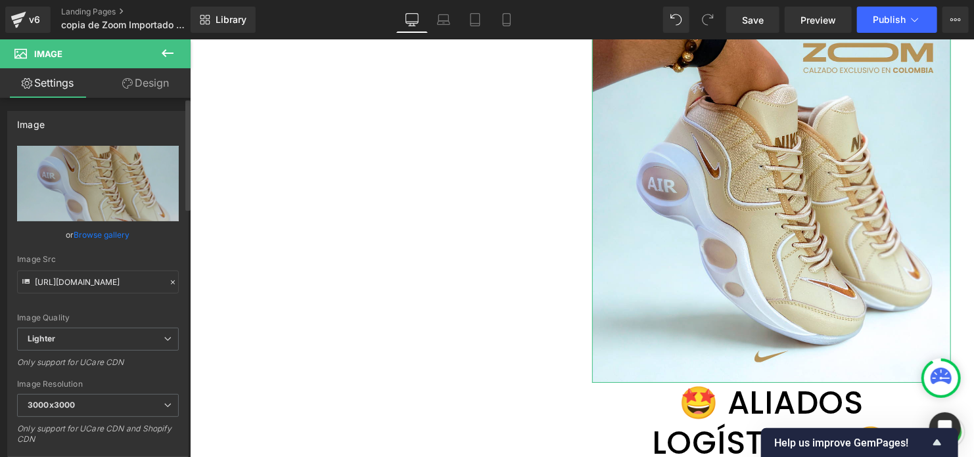
click at [113, 241] on link "Browse gallery" at bounding box center [102, 234] width 56 height 23
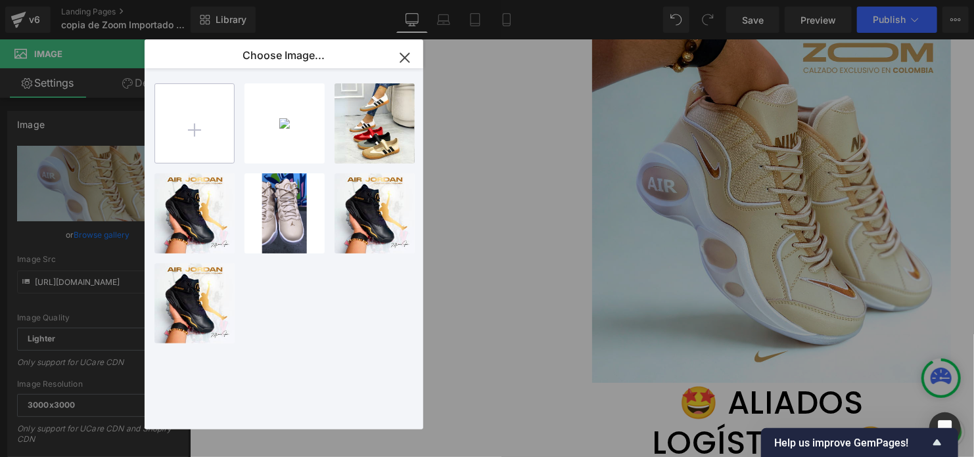
click at [183, 131] on input "file" at bounding box center [194, 123] width 79 height 79
click at [210, 148] on input "file" at bounding box center [194, 123] width 79 height 79
type input "C:\fakepath\Texto del párrafo (3).png"
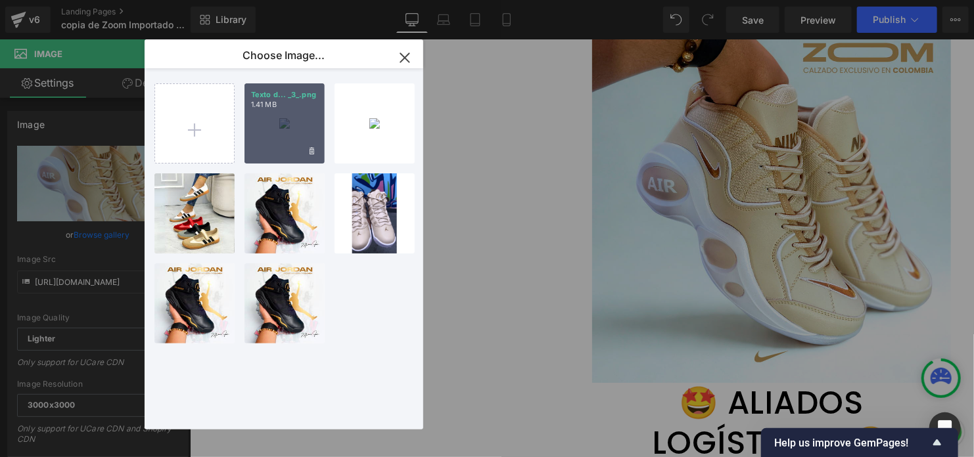
click at [302, 137] on div "Texto d... _3_.png 1.41 MB" at bounding box center [284, 123] width 80 height 80
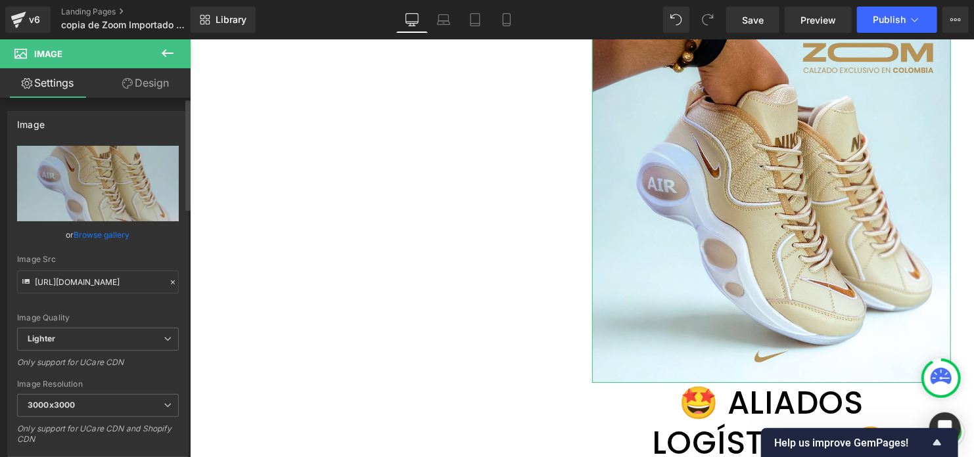
click at [107, 235] on link "Browse gallery" at bounding box center [102, 234] width 56 height 23
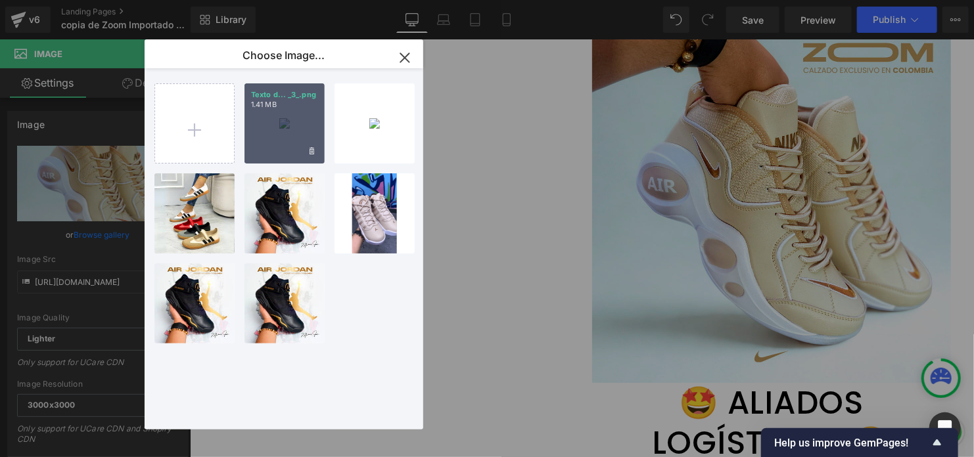
click at [252, 122] on div "Texto d... _3_.png 1.41 MB" at bounding box center [284, 123] width 80 height 80
type input "https://ucarecdn.com/b4560c70-352a-4b5b-bb2b-52915a2a9c4f/-/format/auto/-/previ…"
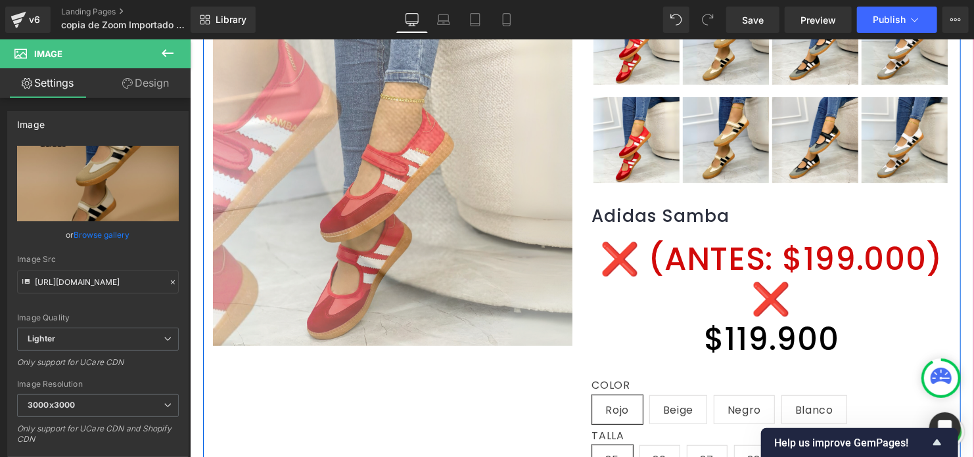
scroll to position [263, 0]
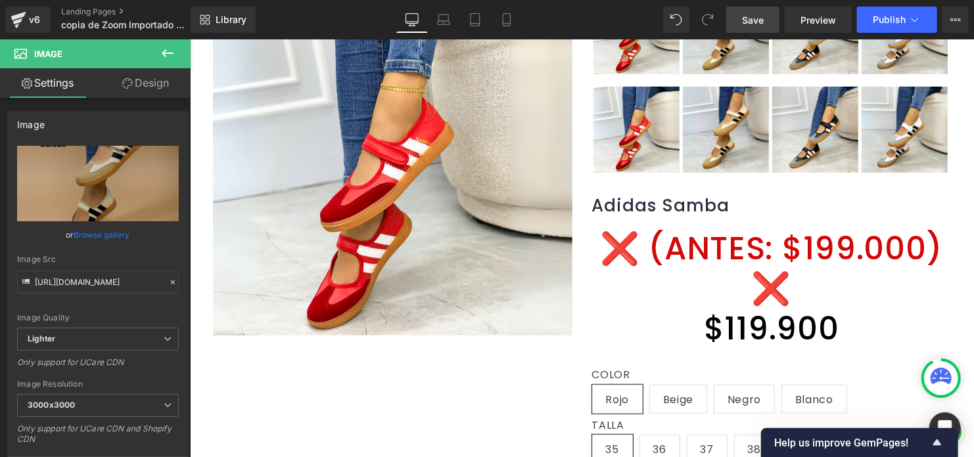
click at [740, 22] on link "Save" at bounding box center [752, 20] width 53 height 26
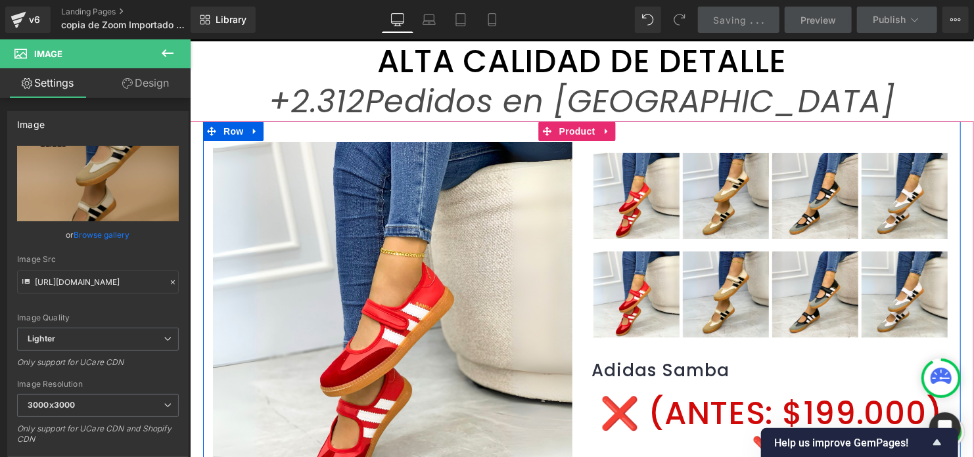
scroll to position [0, 0]
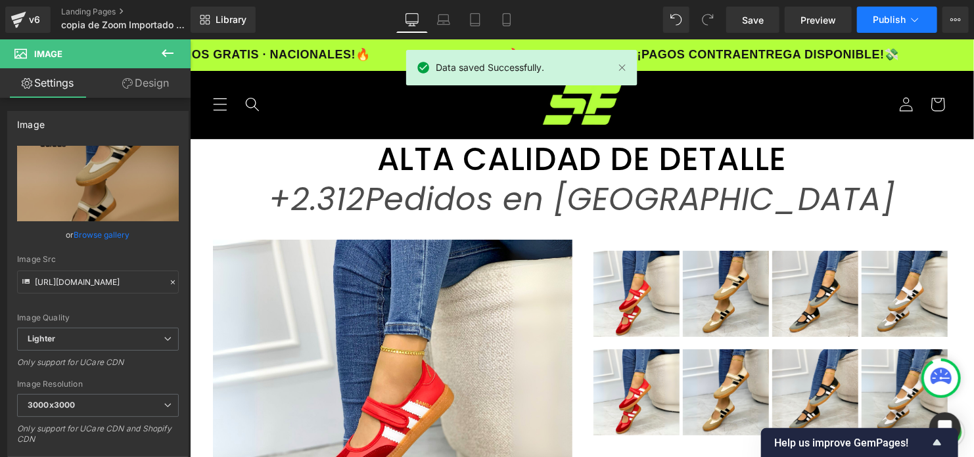
click at [879, 25] on button "Publish" at bounding box center [897, 20] width 80 height 26
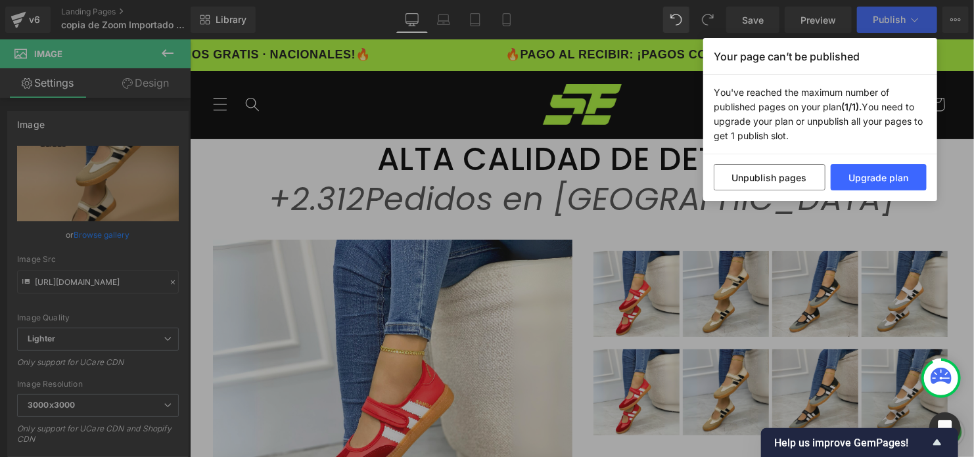
click at [972, 86] on div "Your page can’t be published You've reached the maximum number of published pag…" at bounding box center [487, 228] width 974 height 457
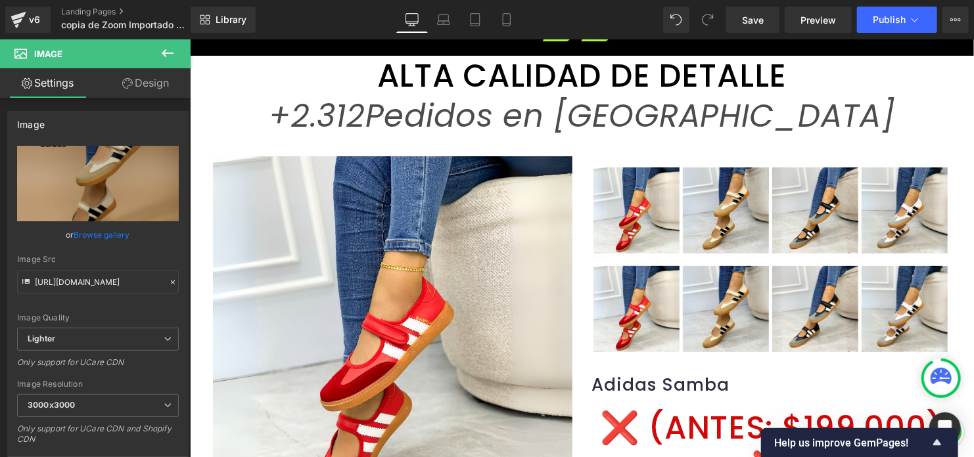
scroll to position [74, 0]
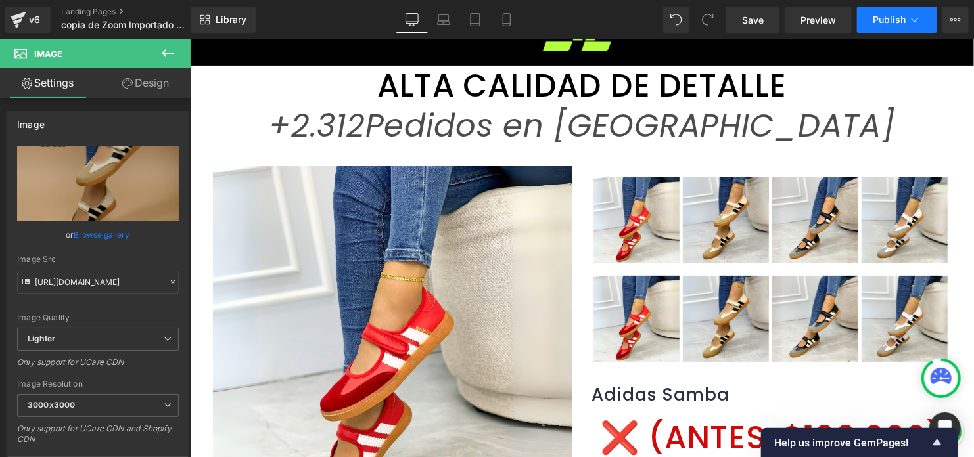
click at [897, 28] on button "Publish" at bounding box center [897, 20] width 80 height 26
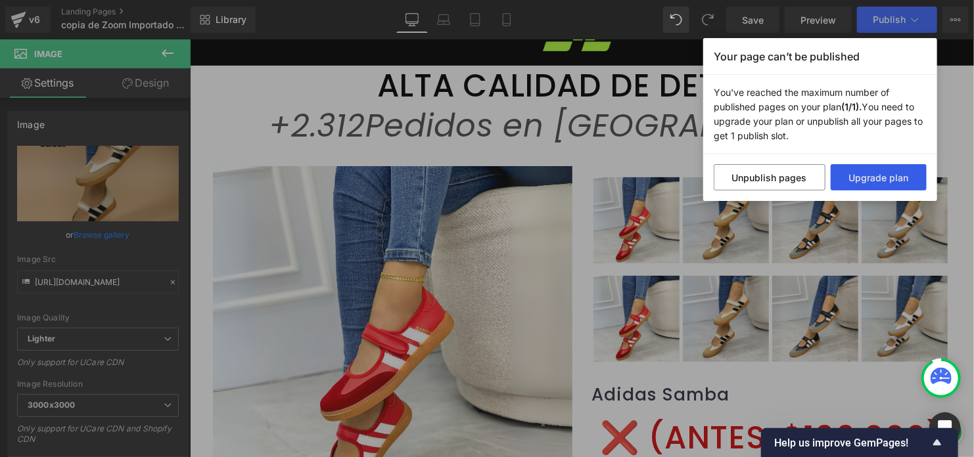
click at [867, 175] on button "Upgrade plan" at bounding box center [878, 177] width 97 height 26
drag, startPoint x: 719, startPoint y: 93, endPoint x: 602, endPoint y: 90, distance: 117.0
click at [792, 129] on p "You've reached the maximum number of published pages on your plan (1/1). You ne…" at bounding box center [820, 114] width 234 height 79
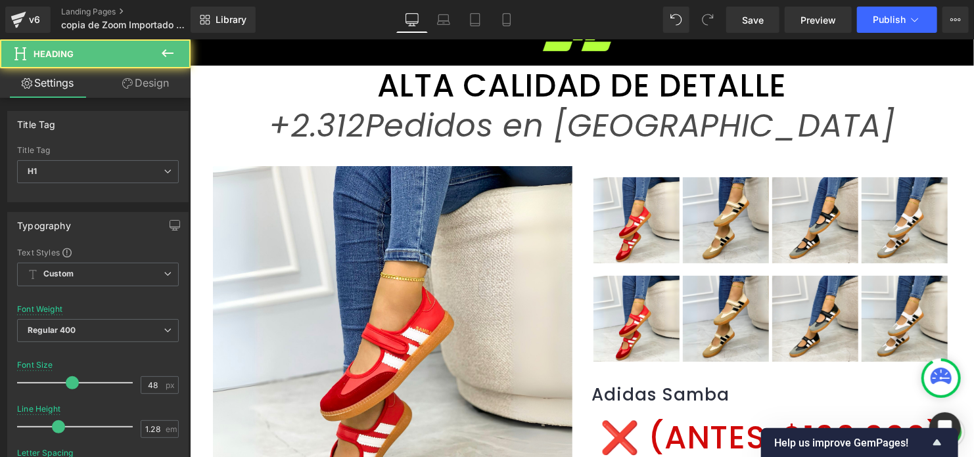
click at [791, 129] on h1 "+2.312 Pedidos en Colombia" at bounding box center [581, 125] width 784 height 40
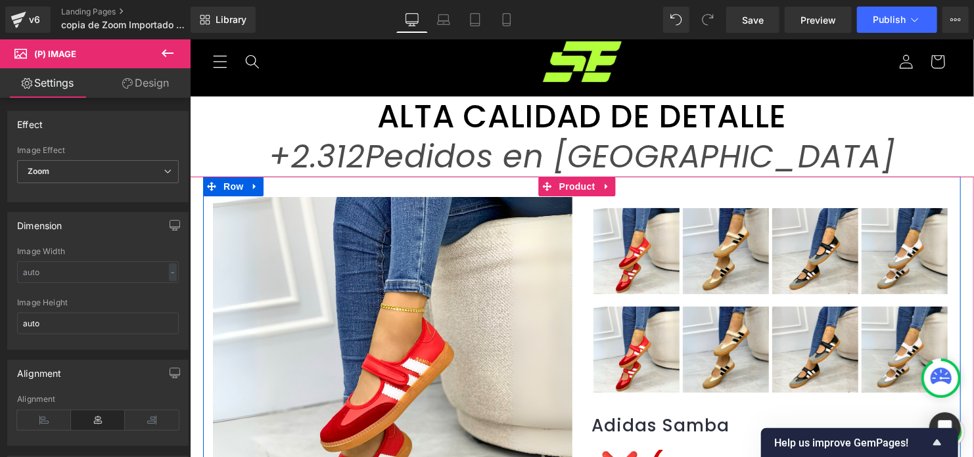
scroll to position [66, 0]
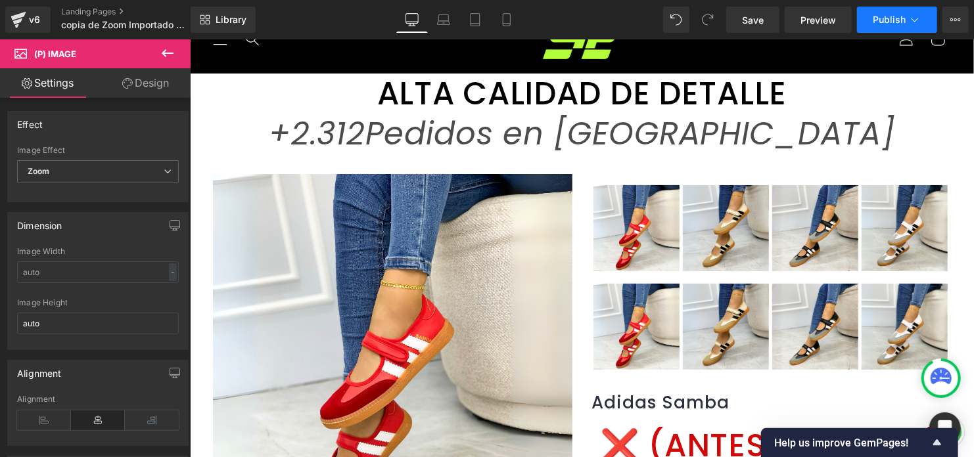
click at [872, 11] on button "Publish" at bounding box center [897, 20] width 80 height 26
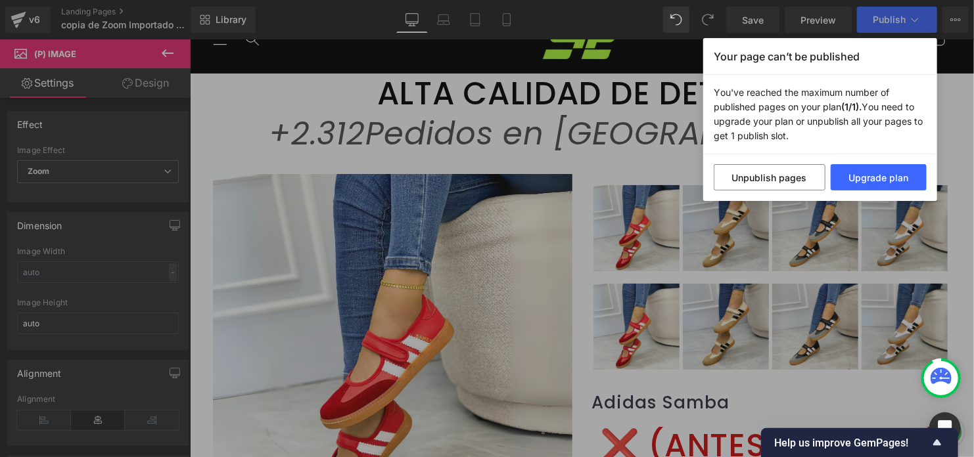
click at [623, 170] on div "Your page can’t be published You've reached the maximum number of published pag…" at bounding box center [487, 228] width 974 height 457
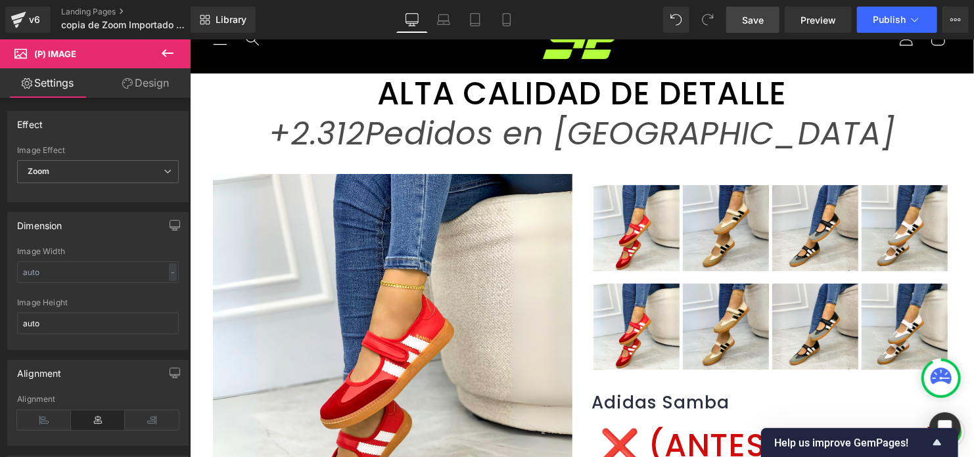
click at [757, 25] on span "Save" at bounding box center [753, 20] width 22 height 14
click at [890, 10] on button "Publish" at bounding box center [897, 20] width 80 height 26
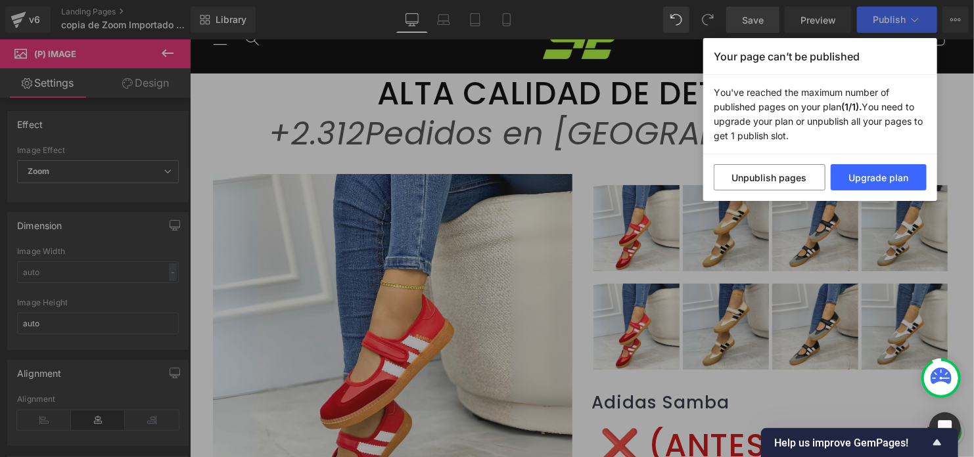
drag, startPoint x: 788, startPoint y: 139, endPoint x: 715, endPoint y: 84, distance: 90.5
click at [715, 84] on p "You've reached the maximum number of published pages on your plan (1/1). You ne…" at bounding box center [820, 114] width 234 height 79
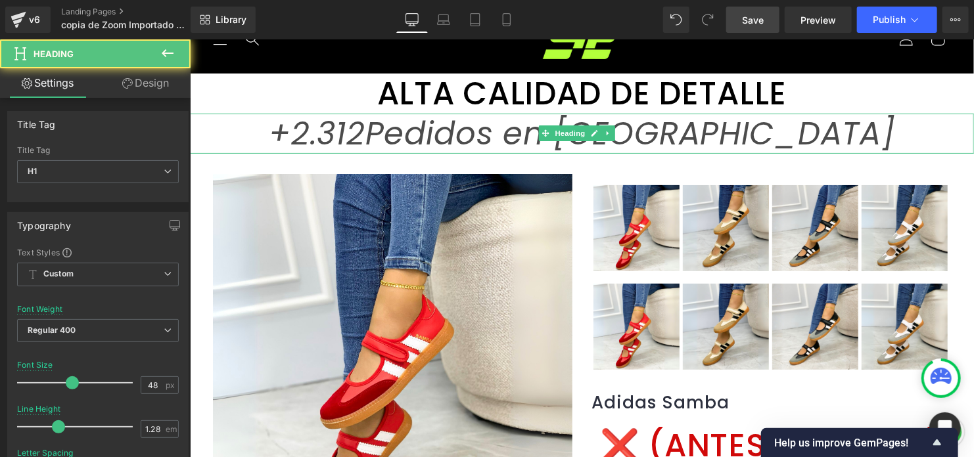
click at [846, 148] on h1 "+2.312 Pedidos en Colombia" at bounding box center [581, 133] width 784 height 40
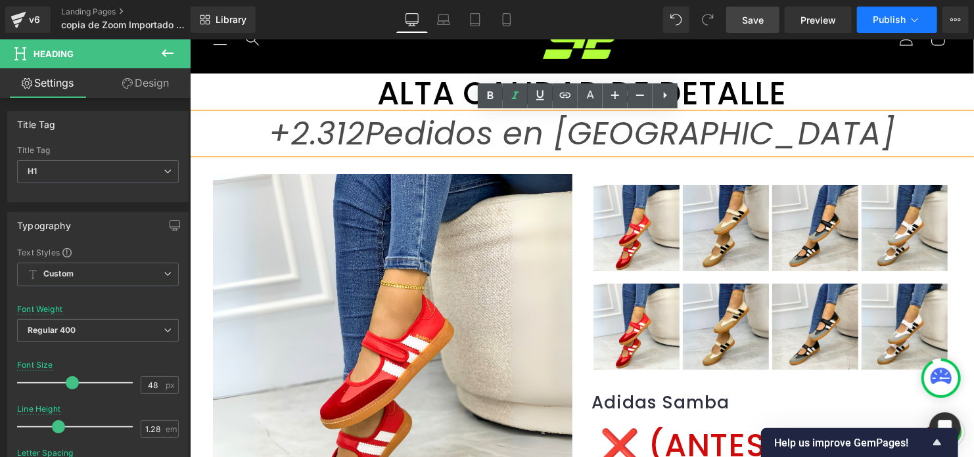
click at [882, 23] on span "Publish" at bounding box center [888, 19] width 33 height 11
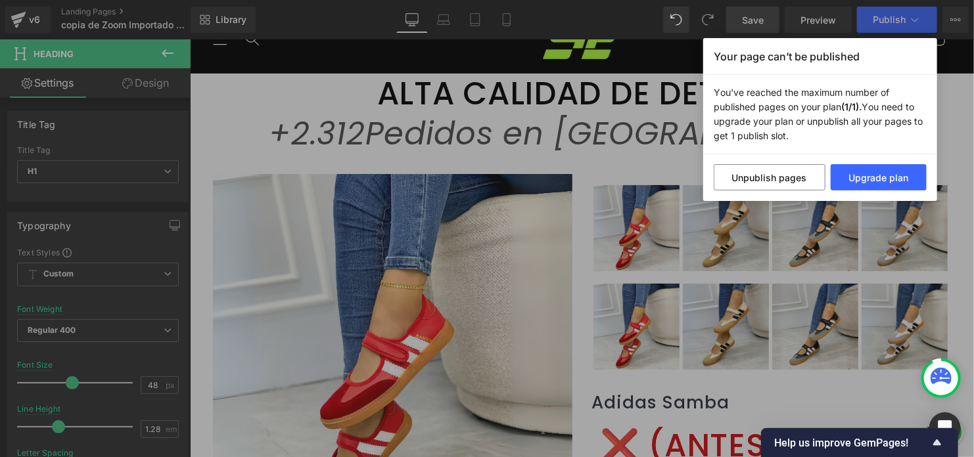
click at [776, 24] on div "Your page can’t be published You've reached the maximum number of published pag…" at bounding box center [487, 228] width 974 height 457
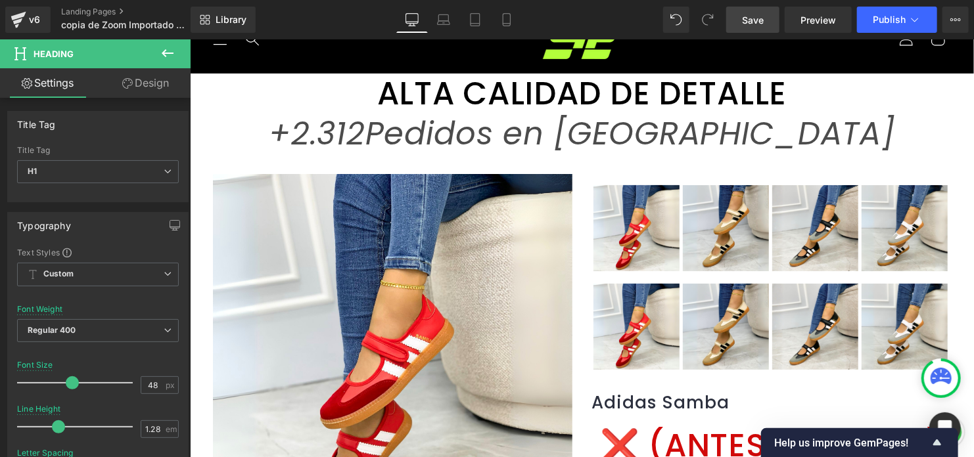
click at [765, 18] on link "Save" at bounding box center [752, 20] width 53 height 26
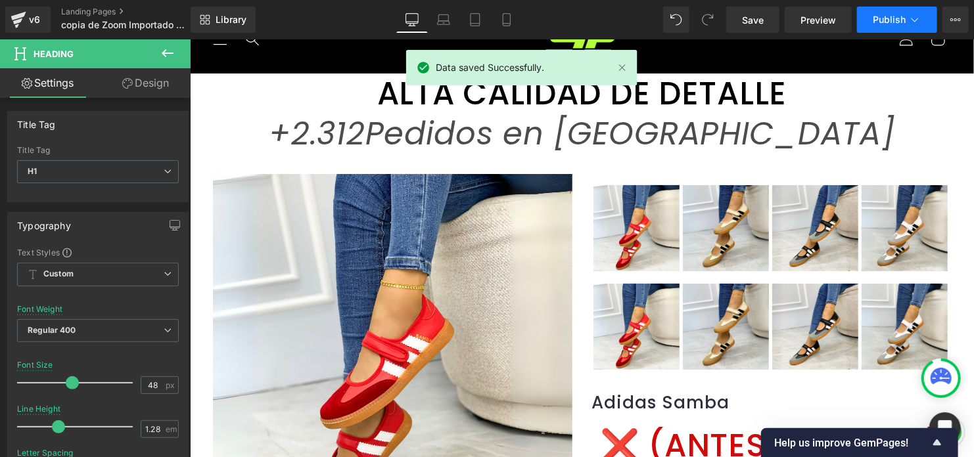
click at [899, 24] on span "Publish" at bounding box center [888, 19] width 33 height 11
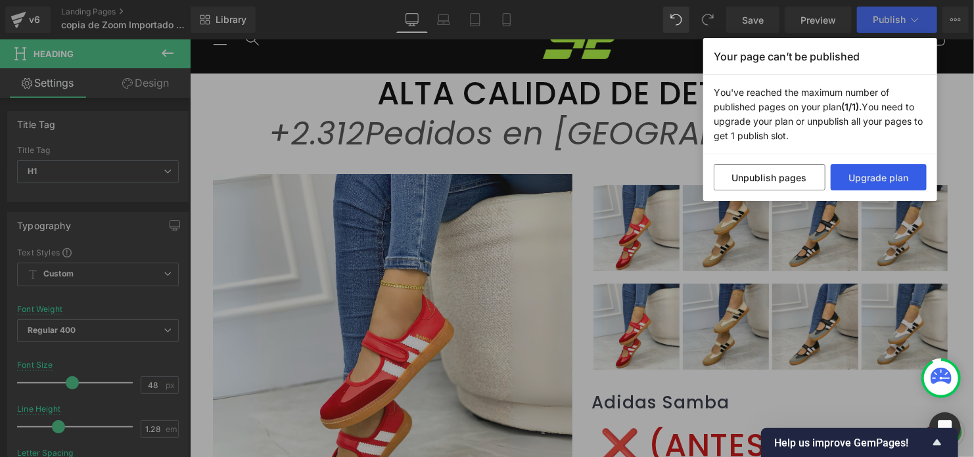
click at [874, 176] on button "Upgrade plan" at bounding box center [878, 177] width 97 height 26
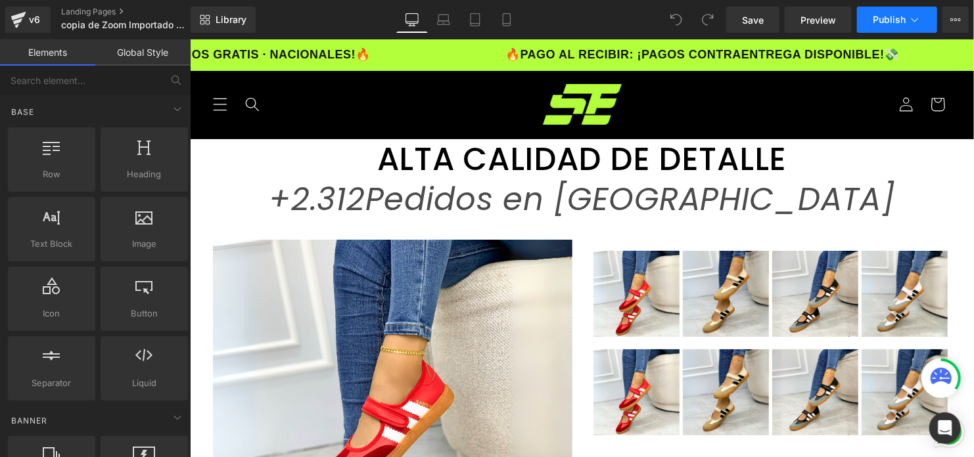
click at [899, 16] on span "Publish" at bounding box center [888, 19] width 33 height 11
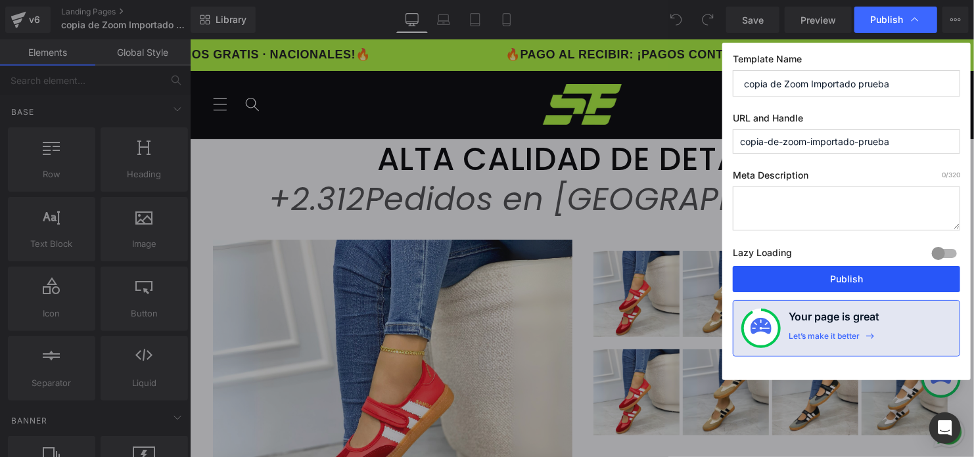
click at [830, 284] on button "Publish" at bounding box center [845, 279] width 227 height 26
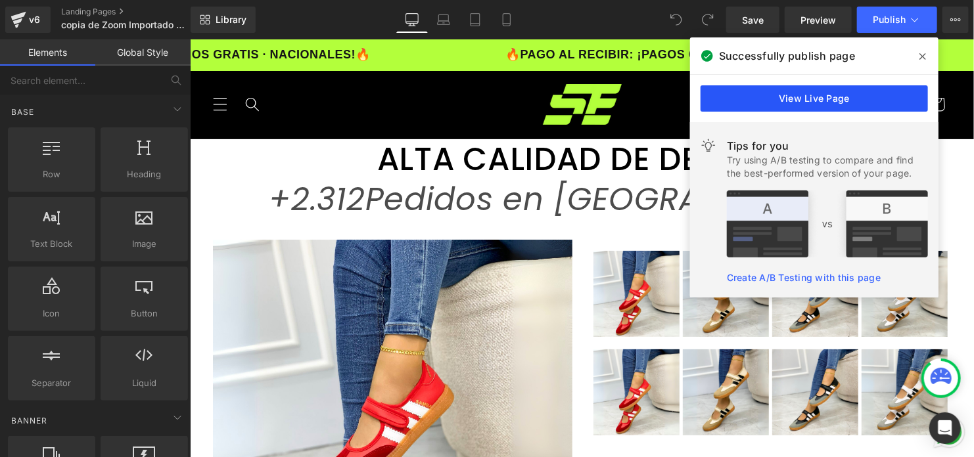
click at [822, 108] on link "View Live Page" at bounding box center [813, 98] width 227 height 26
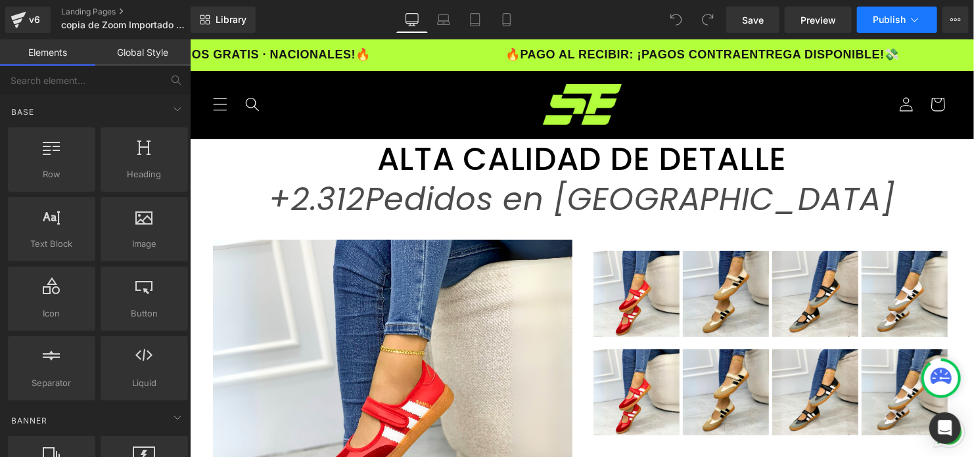
click at [919, 20] on icon at bounding box center [914, 19] width 13 height 13
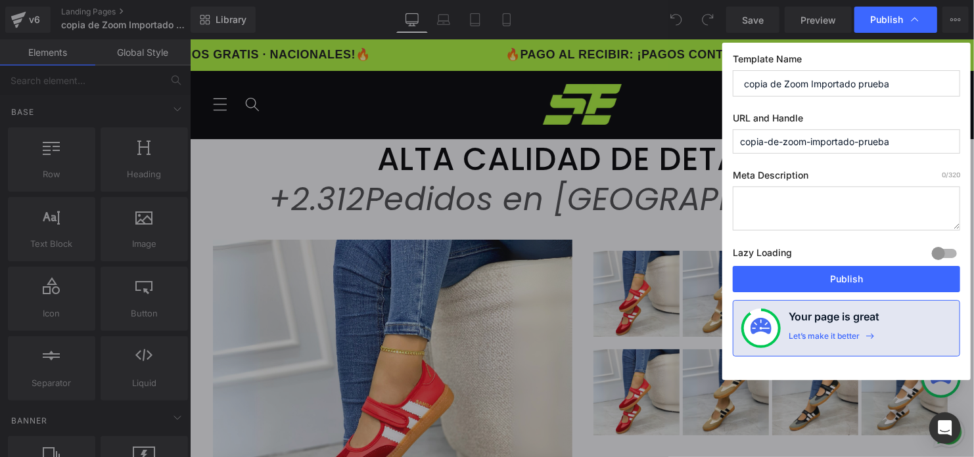
click at [897, 92] on input "copia de Zoom Importado prueba" at bounding box center [845, 83] width 227 height 26
click at [900, 85] on input "copia de Zoom Importado prueba" at bounding box center [845, 83] width 227 height 26
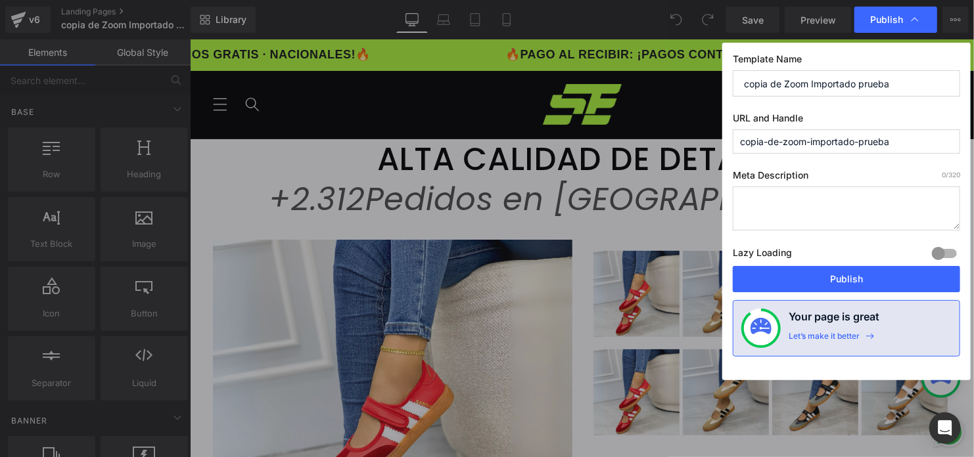
drag, startPoint x: 889, startPoint y: 82, endPoint x: 738, endPoint y: 78, distance: 151.8
click at [738, 78] on input "copia de Zoom Importado prueba" at bounding box center [845, 83] width 227 height 26
click at [770, 86] on input "ADD A" at bounding box center [845, 83] width 227 height 26
click at [776, 82] on input "ADD A" at bounding box center [845, 83] width 227 height 26
type input "A"
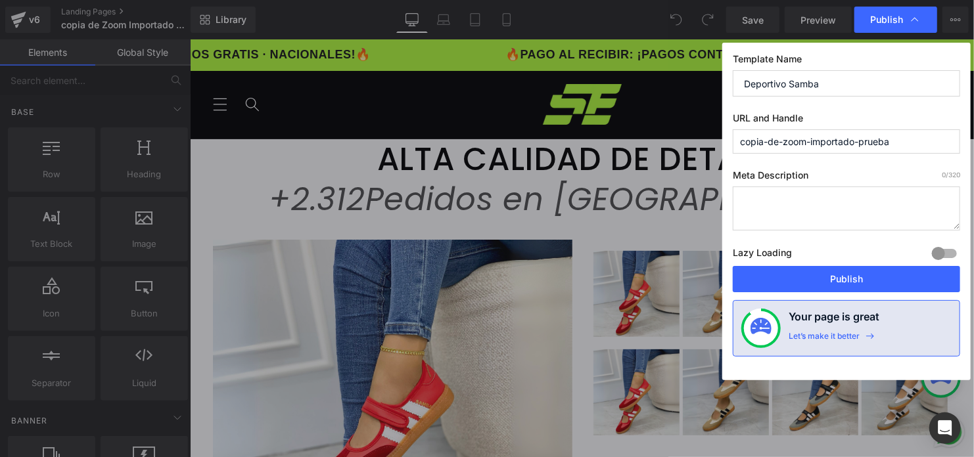
type input "Deportivo Samba"
click at [901, 142] on input "copia-de-zoom-importado-prueba" at bounding box center [845, 141] width 227 height 24
drag, startPoint x: 901, startPoint y: 139, endPoint x: 739, endPoint y: 139, distance: 161.6
click at [739, 139] on input "copia-de-zoom-importado-prueba" at bounding box center [845, 141] width 227 height 24
type input "d"
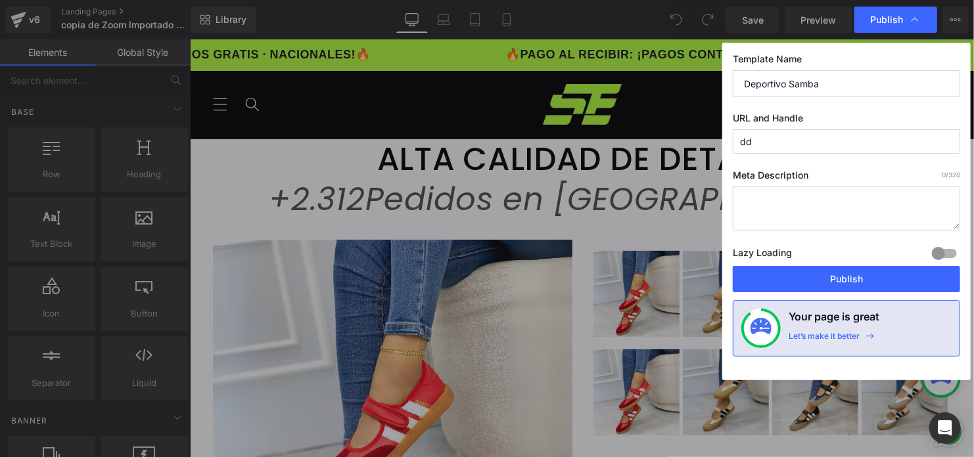
type input "d"
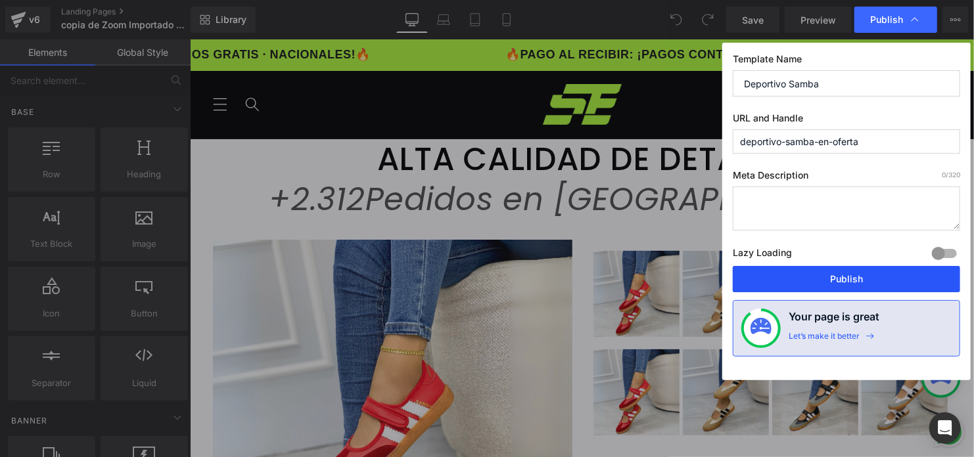
type input "deportivo-samba-en-oferta"
click at [818, 283] on button "Publish" at bounding box center [845, 279] width 227 height 26
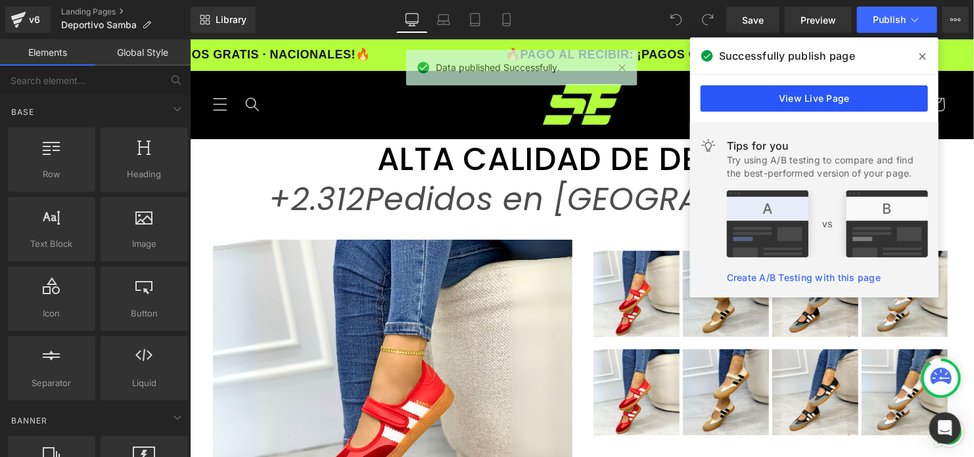
click at [783, 111] on link "View Live Page" at bounding box center [813, 98] width 227 height 26
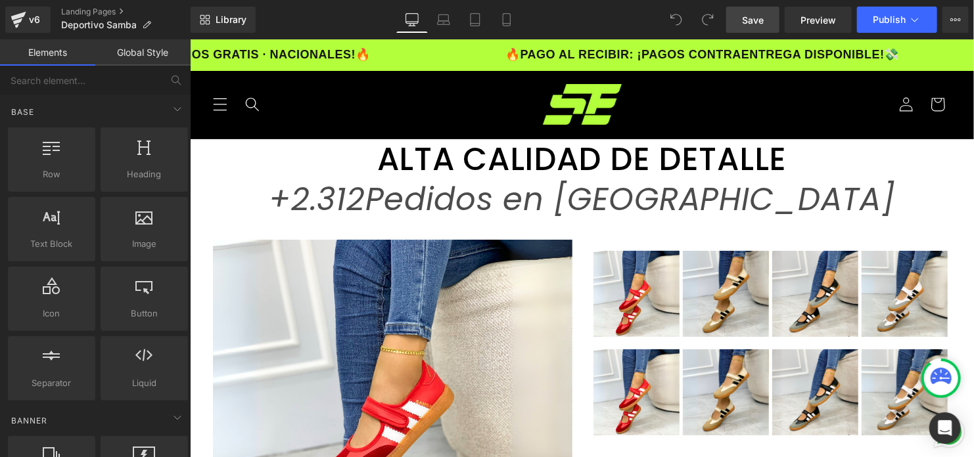
click at [735, 9] on link "Save" at bounding box center [752, 20] width 53 height 26
